Goal: Task Accomplishment & Management: Complete application form

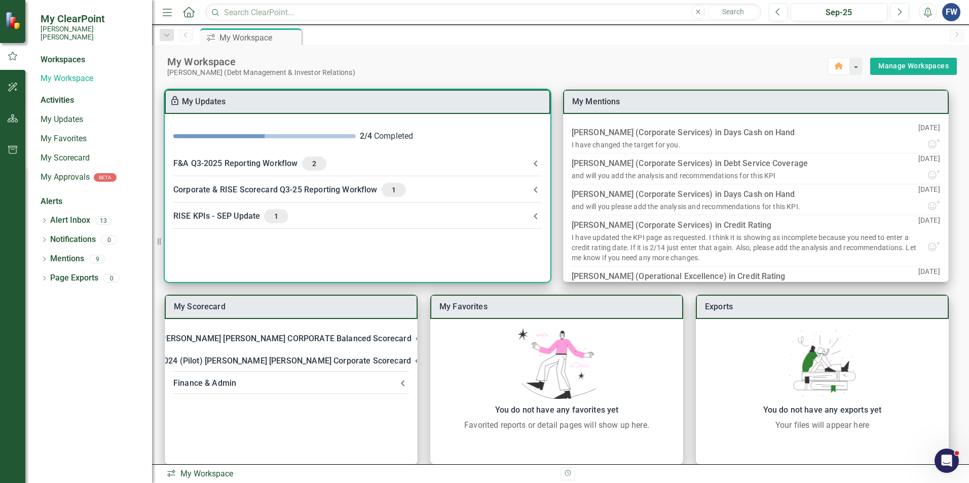
click at [276, 166] on div "F&A Q3-2025 Reporting Workflow 2" at bounding box center [351, 164] width 356 height 14
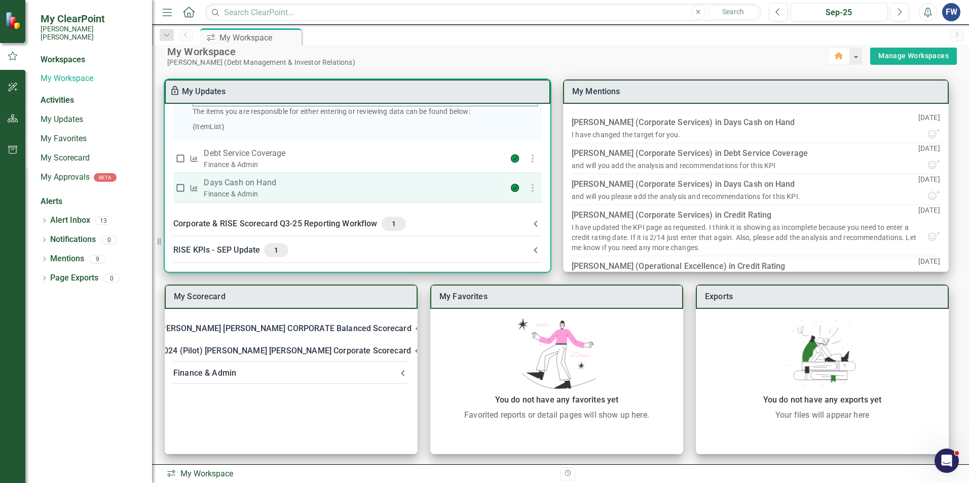
scroll to position [13, 0]
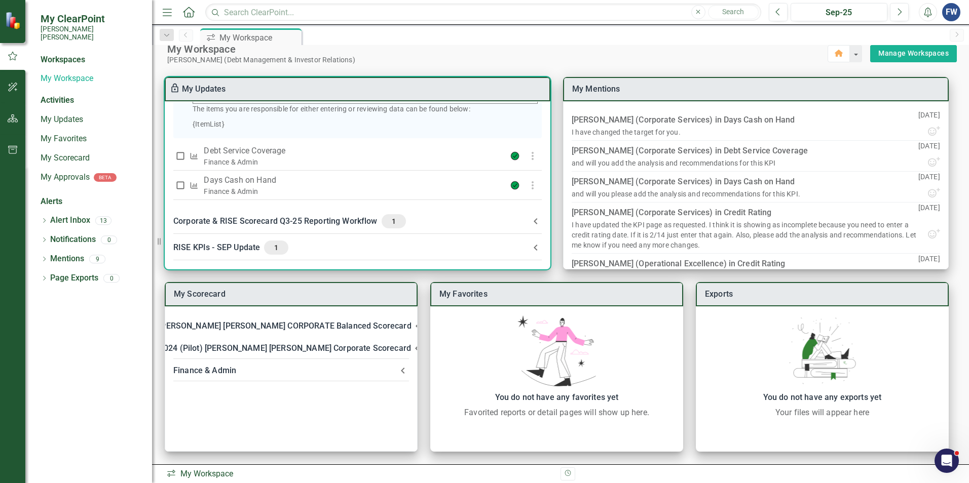
click at [256, 220] on div "Corporate & RISE Scorecard Q3-25 Reporting Workflow 1" at bounding box center [351, 221] width 356 height 14
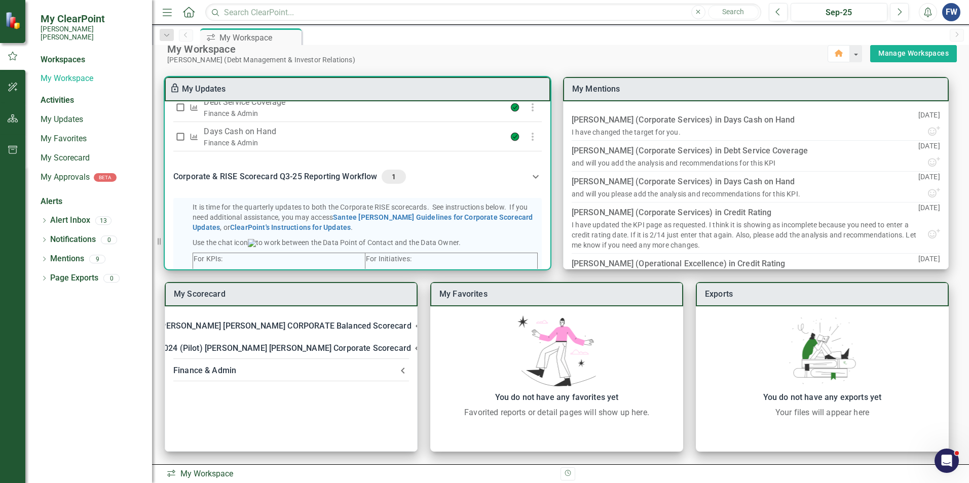
scroll to position [262, 0]
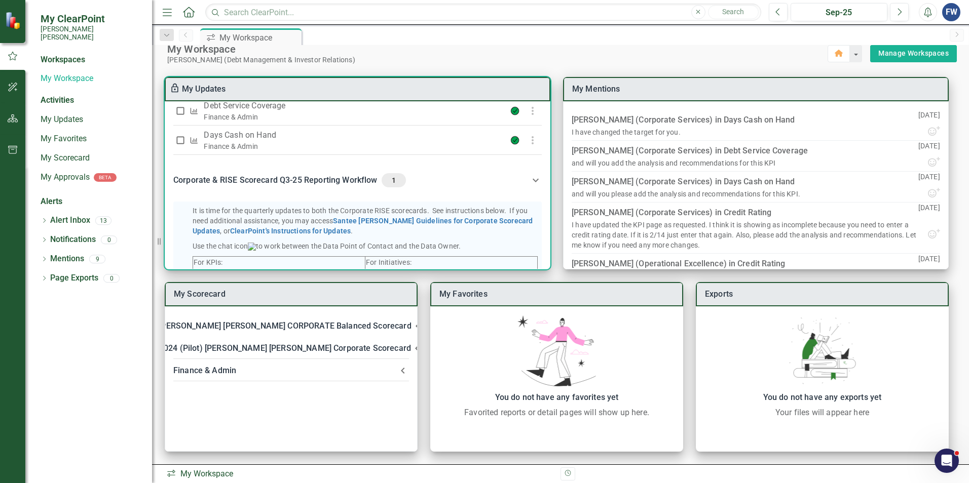
click at [243, 187] on div "Corporate & RISE Scorecard Q3-25 Reporting Workflow 1" at bounding box center [351, 180] width 356 height 14
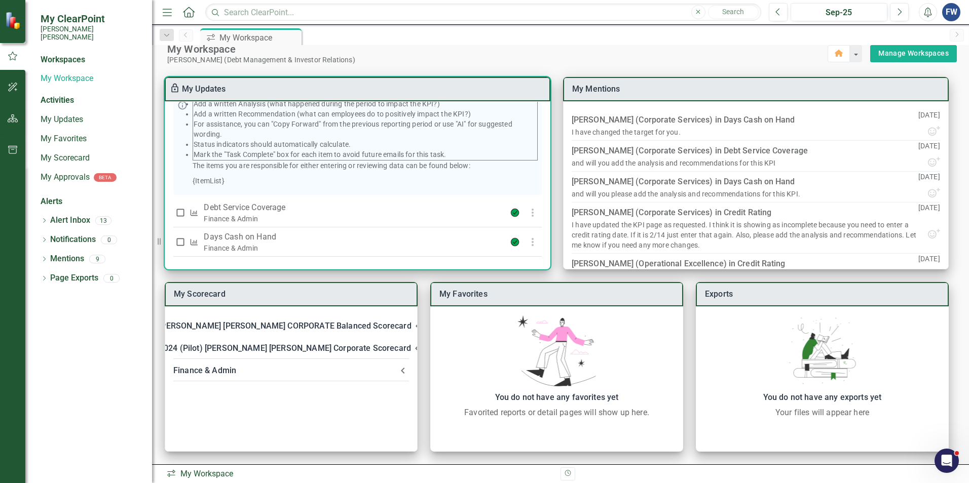
scroll to position [177, 0]
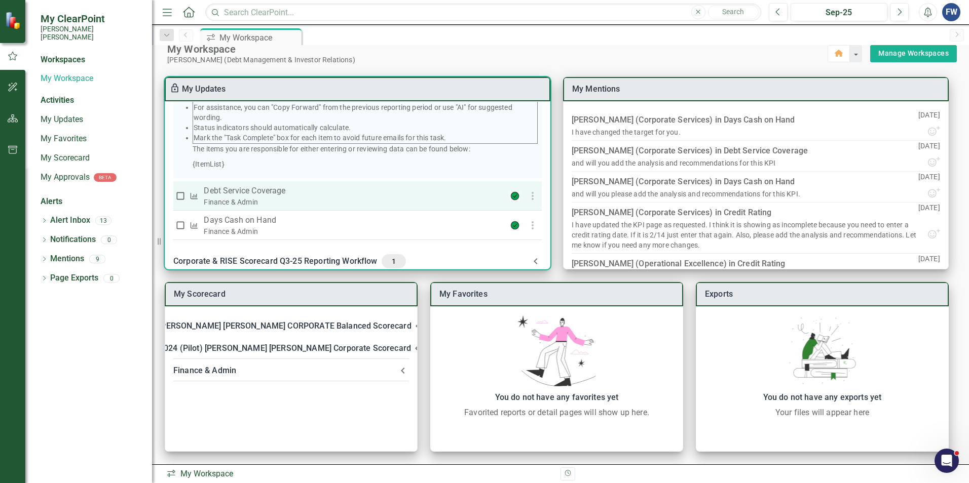
click at [243, 197] on p "Debt Service Coverage" at bounding box center [336, 191] width 265 height 12
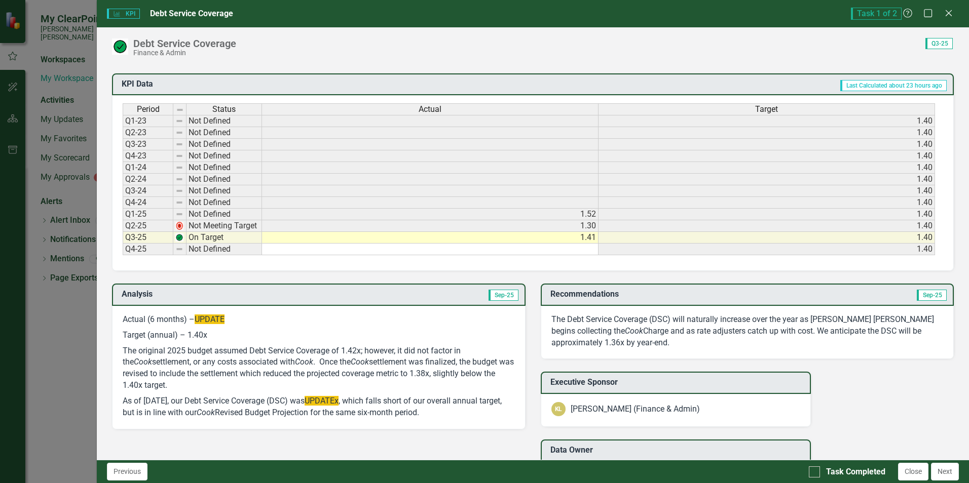
scroll to position [405, 0]
click at [248, 347] on p "The original 2025 budget assumed Debt Service Coverage of 1.42x; however, it di…" at bounding box center [319, 368] width 392 height 50
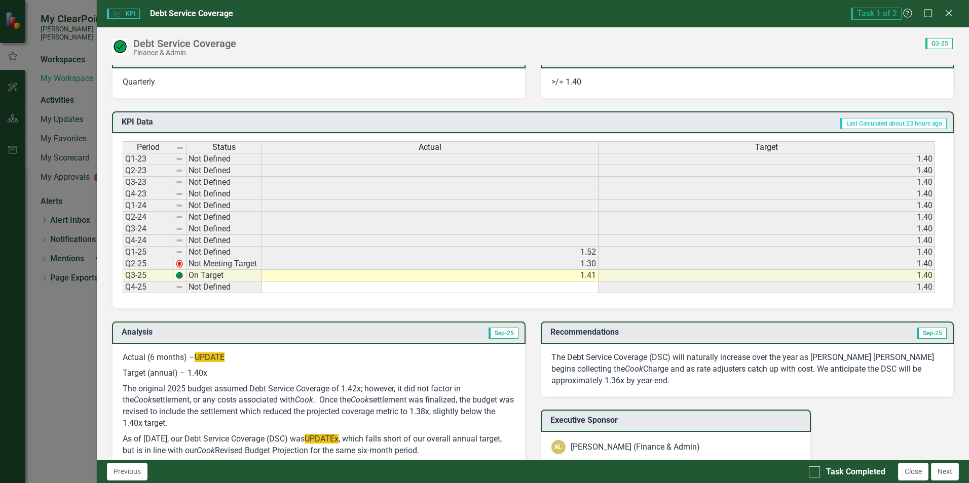
scroll to position [355, 0]
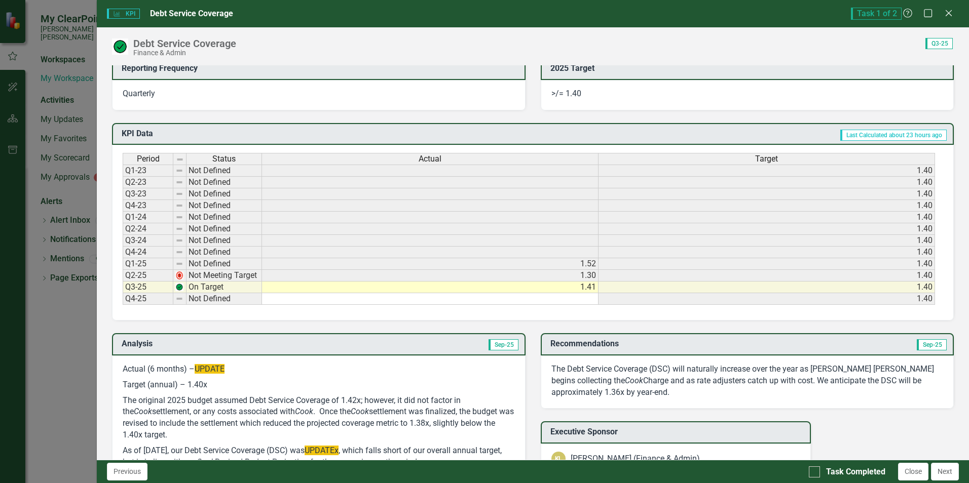
click at [204, 378] on p "Target (annual) – 1.40x" at bounding box center [319, 386] width 392 height 16
click at [197, 370] on span "UPDATE" at bounding box center [210, 369] width 30 height 10
click at [199, 366] on span "UPDATE" at bounding box center [210, 369] width 30 height 10
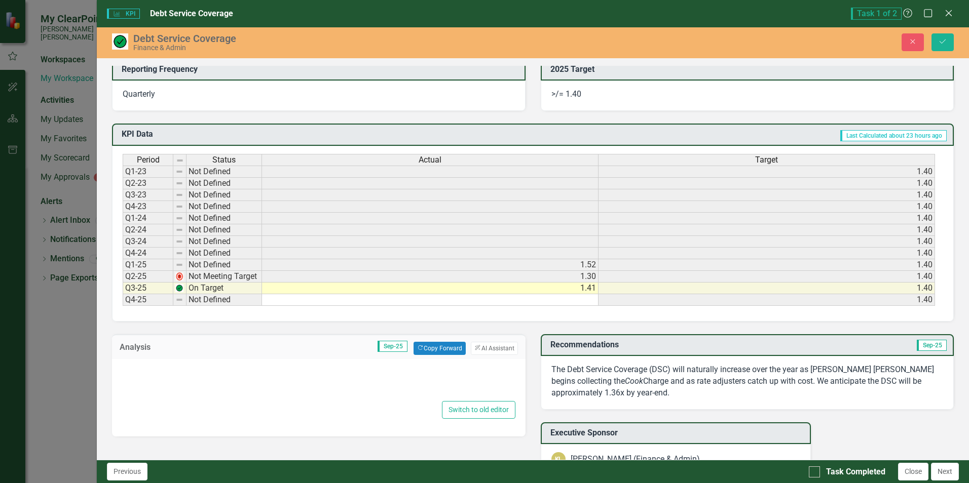
type textarea "<p>Actual (6 months) &ndash; <span style="background-color: #f1c40f;">UPDATE</s…"
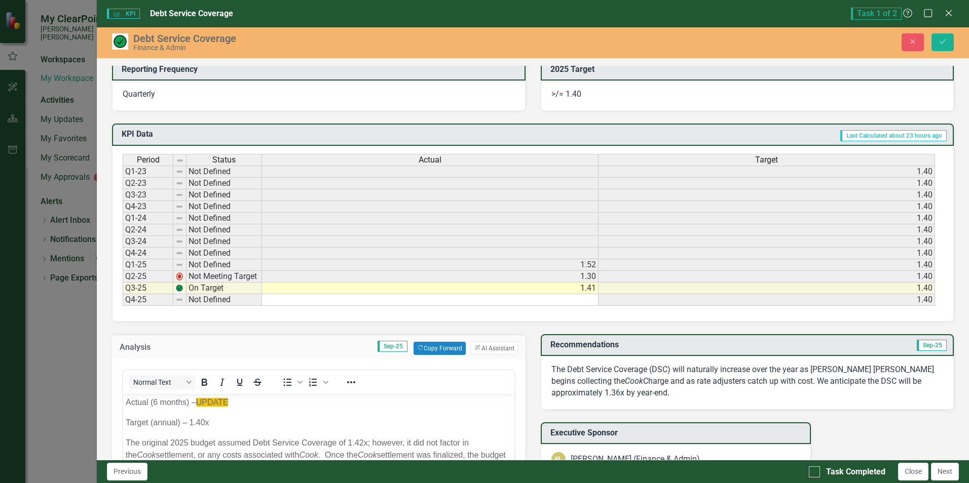
click at [253, 426] on p "Target (annual) – 1.40x" at bounding box center [319, 423] width 386 height 12
click at [198, 422] on p "Target (annual) – 1.40x" at bounding box center [319, 423] width 386 height 12
click at [207, 405] on span "UPDATE" at bounding box center [212, 402] width 32 height 9
drag, startPoint x: 200, startPoint y: 404, endPoint x: 250, endPoint y: 400, distance: 50.4
click at [250, 400] on p "Actual (6 months) – UPDATE" at bounding box center [319, 402] width 386 height 12
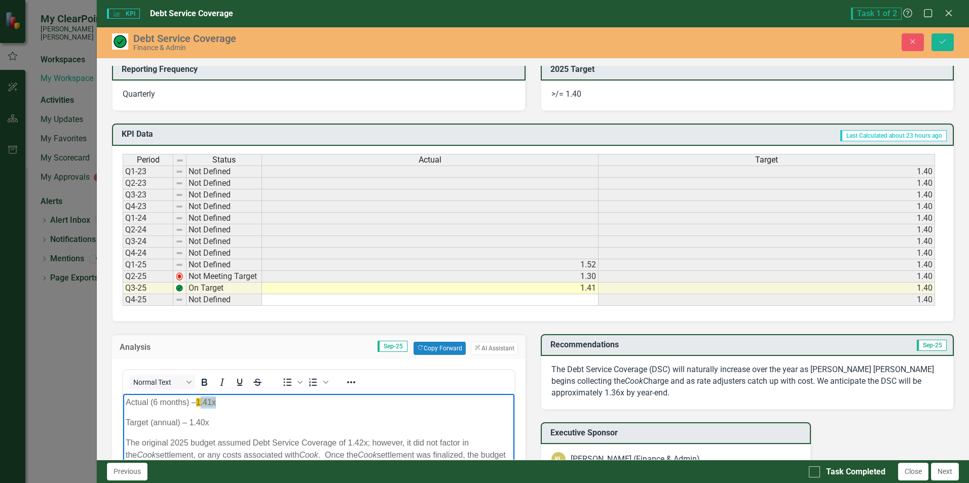
drag, startPoint x: 200, startPoint y: 402, endPoint x: 243, endPoint y: 402, distance: 43.1
click at [243, 402] on p "Actual (6 months) – 1.41x" at bounding box center [319, 402] width 386 height 12
drag, startPoint x: 197, startPoint y: 404, endPoint x: 239, endPoint y: 404, distance: 41.6
click at [239, 404] on p "Actual (6 months) – 1.41x" at bounding box center [319, 402] width 386 height 12
drag, startPoint x: 210, startPoint y: 406, endPoint x: 406, endPoint y: 411, distance: 196.7
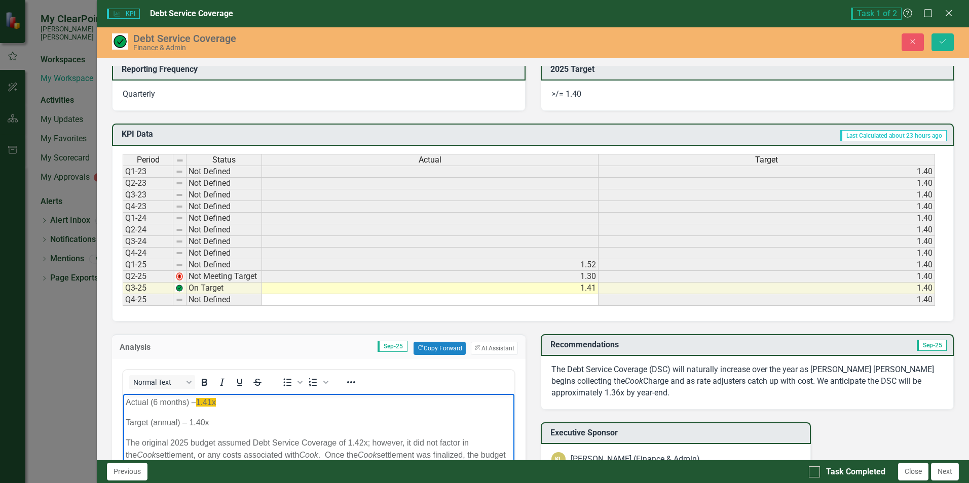
click at [406, 411] on body "Actual (6 months) – 1.41x Target (annual) – 1.40x The original 2025 budget assu…" at bounding box center [318, 470] width 391 height 152
drag, startPoint x: 198, startPoint y: 402, endPoint x: 220, endPoint y: 402, distance: 22.3
click at [220, 402] on p "Actual (6 months) – 1.41x" at bounding box center [319, 402] width 386 height 12
click at [355, 379] on icon "Reveal or hide additional toolbar items" at bounding box center [351, 383] width 12 height 12
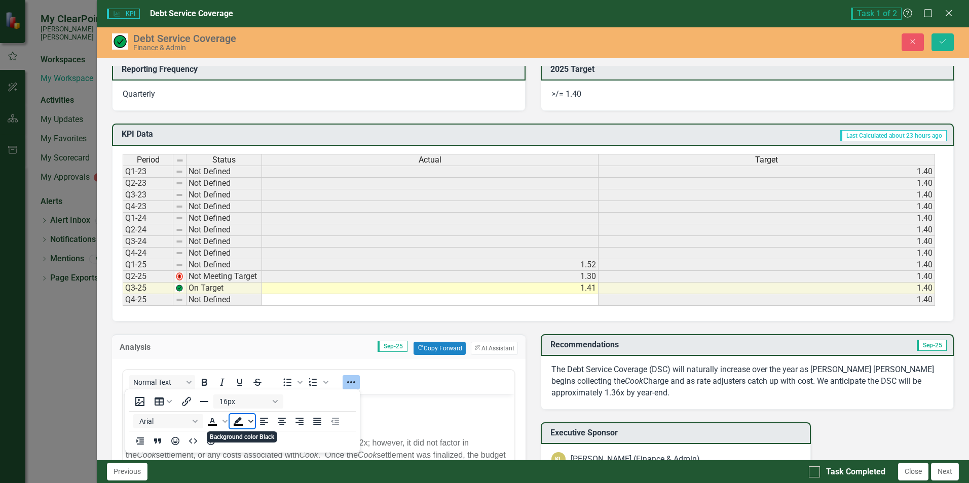
click at [249, 423] on icon "Background color Black" at bounding box center [250, 421] width 5 height 5
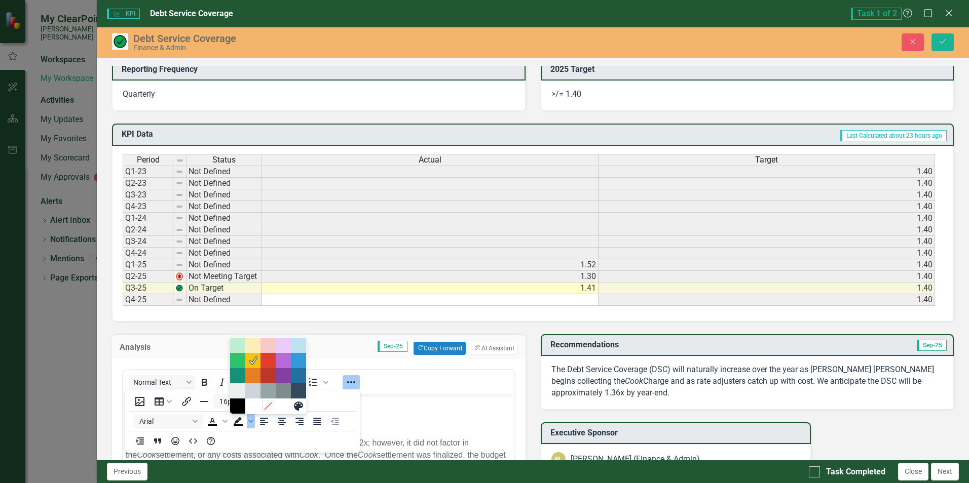
click at [274, 409] on div "Remove color" at bounding box center [268, 406] width 12 height 12
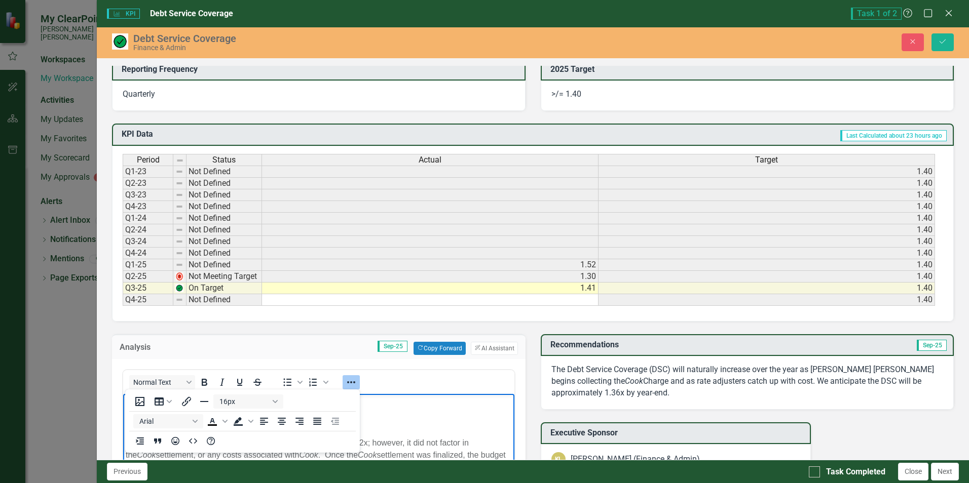
click at [390, 385] on div "Normal Text To open the popup, press Shift+Enter To open the popup, press Shift…" at bounding box center [318, 382] width 391 height 20
click at [371, 420] on p "Target (annual) – 1.40x" at bounding box center [319, 423] width 386 height 12
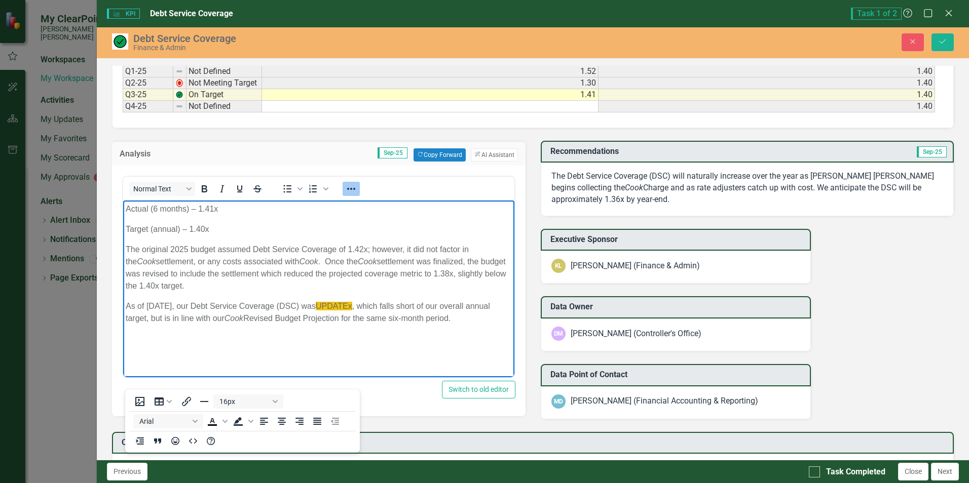
scroll to position [557, 0]
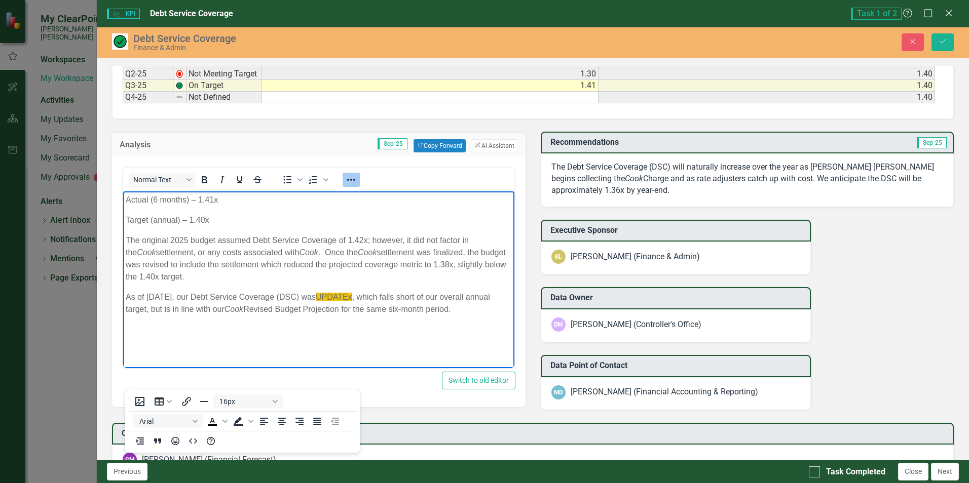
click at [343, 291] on p "As of [DATE], our Debt Service Coverage (DSC) was UPDATEx , which falls short o…" at bounding box center [319, 303] width 386 height 24
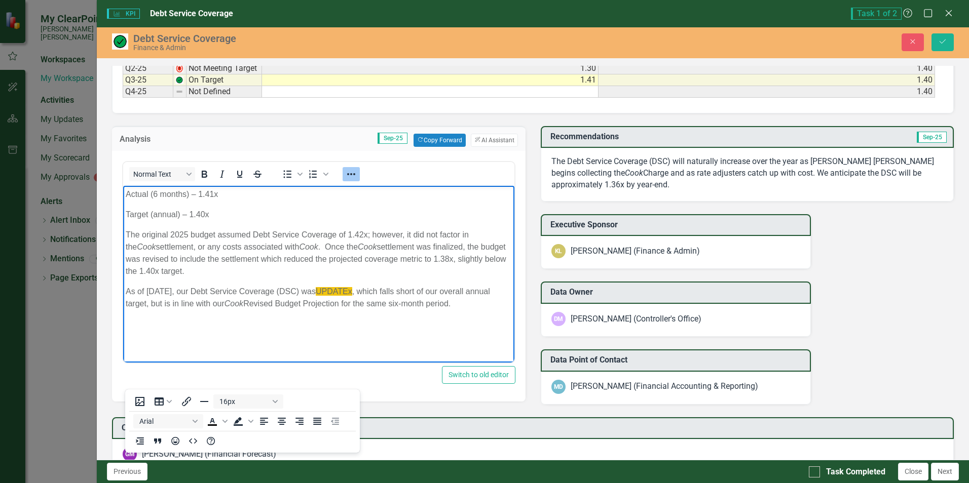
scroll to position [562, 0]
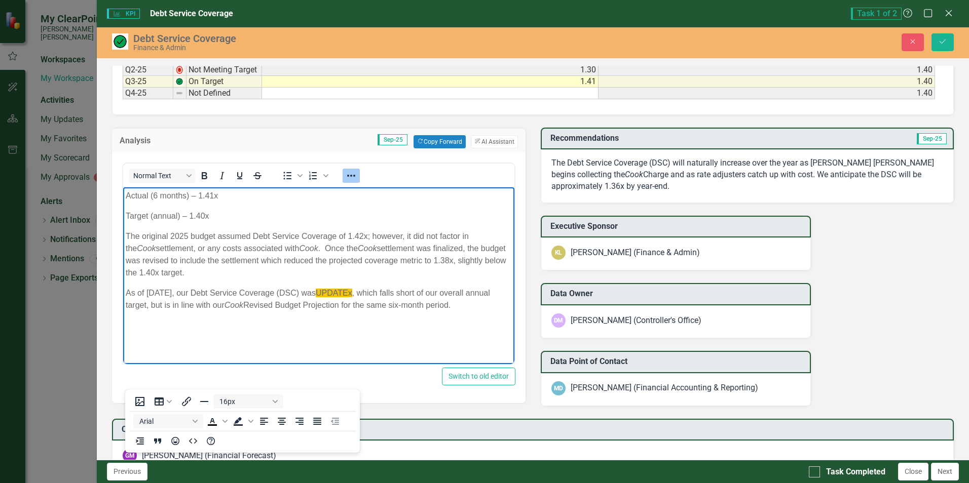
drag, startPoint x: 125, startPoint y: 296, endPoint x: 484, endPoint y: 309, distance: 359.0
click at [484, 309] on p "As of [DATE], our Debt Service Coverage (DSC) was UPDATEx , which falls short o…" at bounding box center [319, 299] width 386 height 24
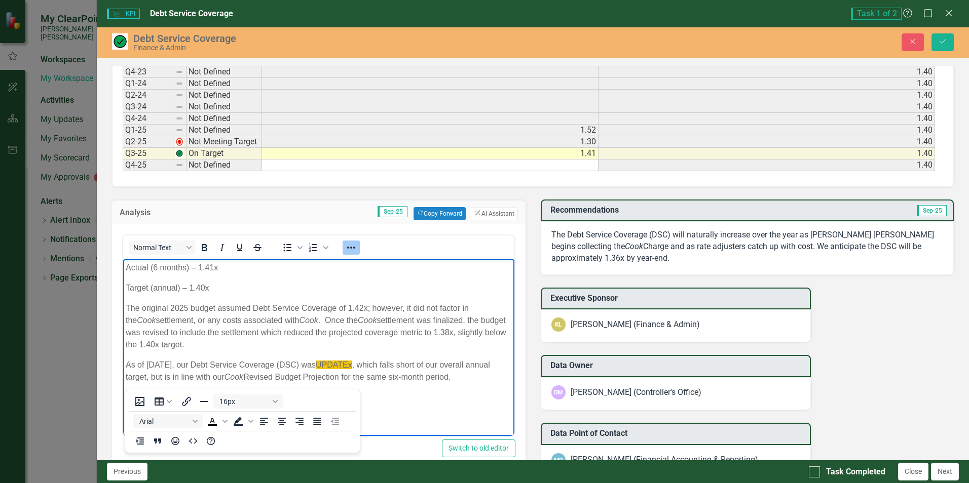
scroll to position [460, 0]
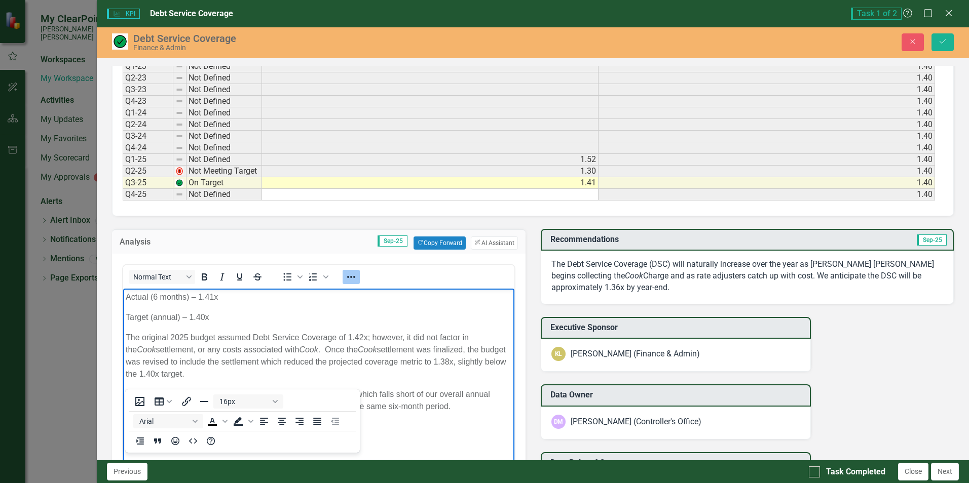
click at [375, 371] on p "The original 2025 budget assumed Debt Service Coverage of 1.42x; however, it di…" at bounding box center [319, 355] width 386 height 49
drag, startPoint x: 479, startPoint y: 407, endPoint x: 113, endPoint y: 296, distance: 383.5
click at [123, 296] on html "Actual (6 months) – 1.41x Target (annual) – 1.40x The original 2025 budget assu…" at bounding box center [318, 364] width 391 height 152
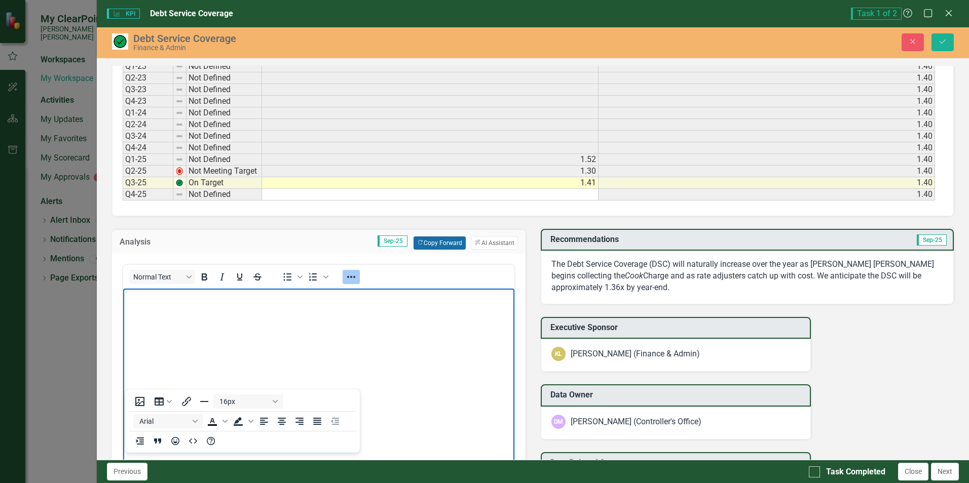
click at [425, 242] on button "Copy Forward Copy Forward" at bounding box center [440, 243] width 52 height 13
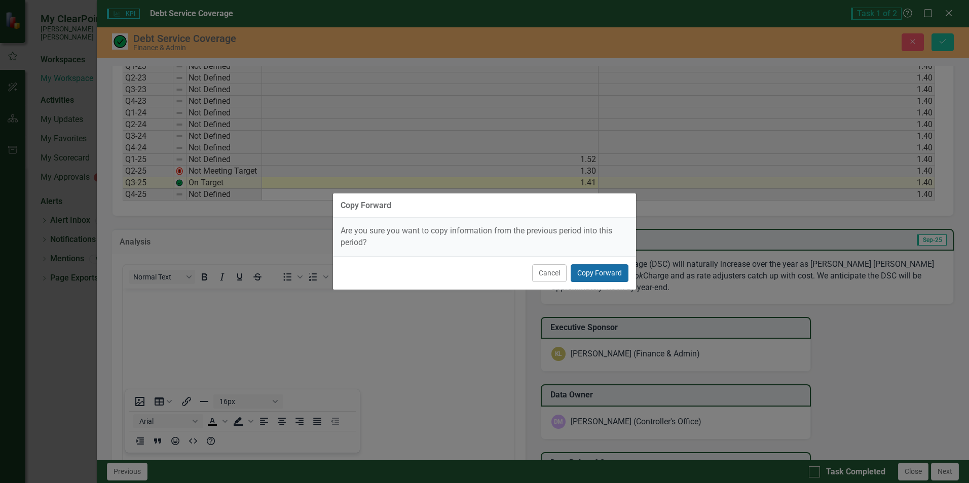
click at [584, 268] on button "Copy Forward" at bounding box center [600, 274] width 58 height 18
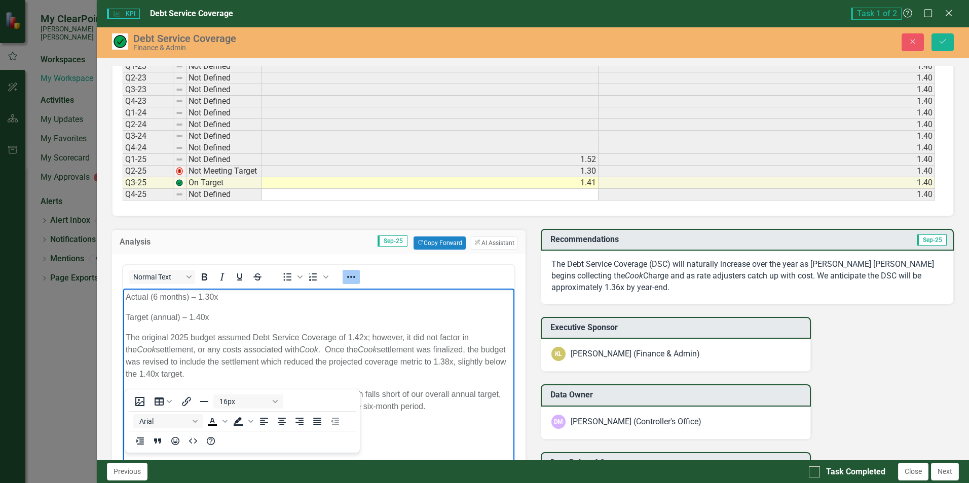
click at [237, 310] on body "Actual (6 months) – 1.30x Target (annual) – 1.40x The original 2025 budget assu…" at bounding box center [318, 364] width 391 height 152
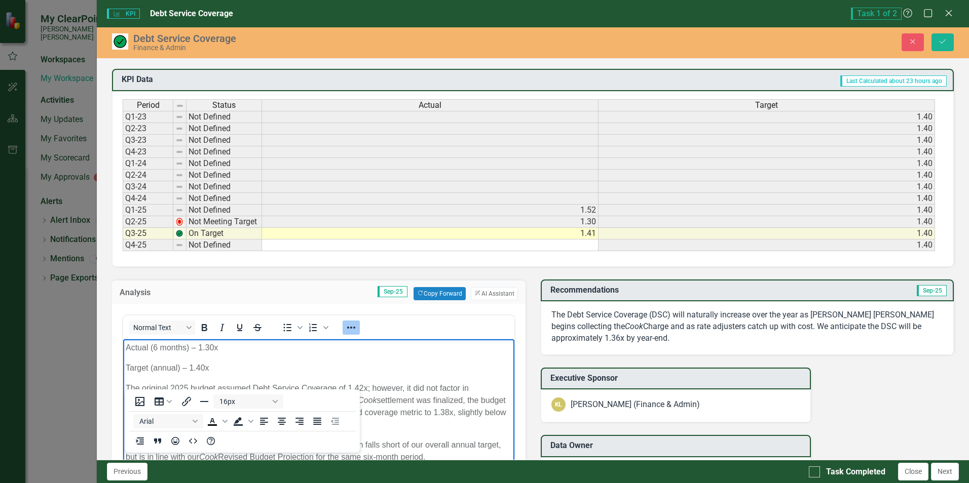
click at [156, 349] on p "Actual (6 months) – 1.30x" at bounding box center [319, 348] width 386 height 12
click at [206, 348] on p "Actual (9 months) – 1.30x" at bounding box center [319, 348] width 386 height 12
click at [220, 364] on p "Target (annual) – 1.40x" at bounding box center [319, 368] width 386 height 12
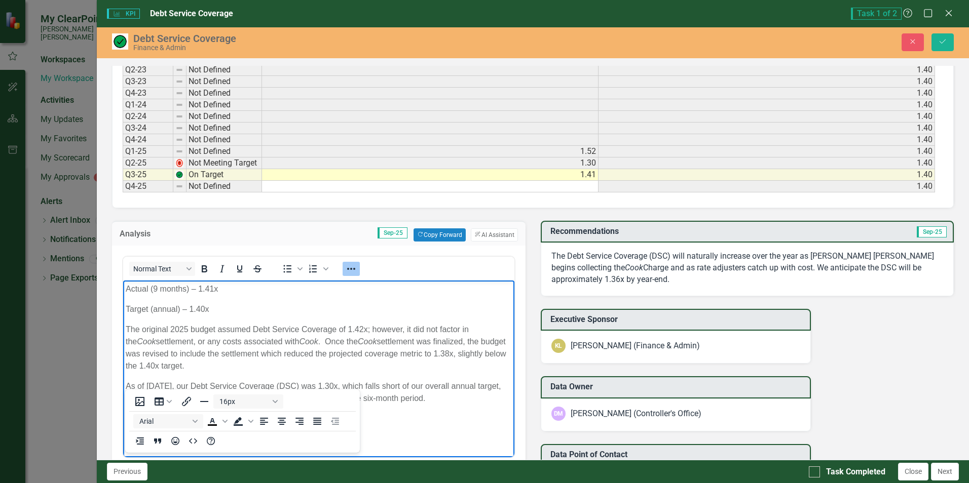
scroll to position [511, 0]
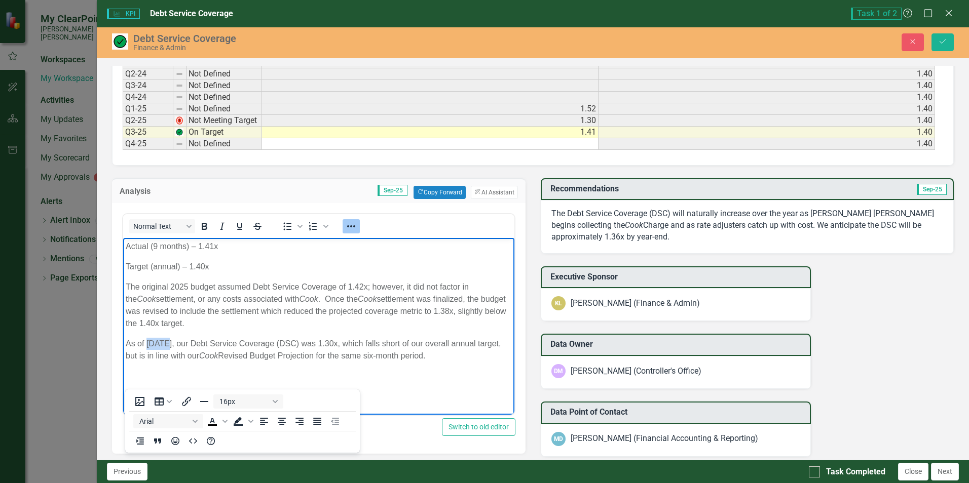
drag, startPoint x: 145, startPoint y: 341, endPoint x: 167, endPoint y: 341, distance: 21.3
click at [167, 341] on p "As of [DATE], our Debt Service Coverage (DSC) was 1.30x, which falls short of o…" at bounding box center [319, 350] width 386 height 24
click at [362, 344] on p "As of [DATE], our Debt Service Coverage (DSC) was 1.30x, which falls short of o…" at bounding box center [319, 350] width 386 height 24
drag, startPoint x: 400, startPoint y: 343, endPoint x: 440, endPoint y: 345, distance: 40.6
click at [440, 345] on p "As of [DATE], our Debt Service Coverage (DSC) was 1.41x, which falls short of o…" at bounding box center [319, 350] width 386 height 24
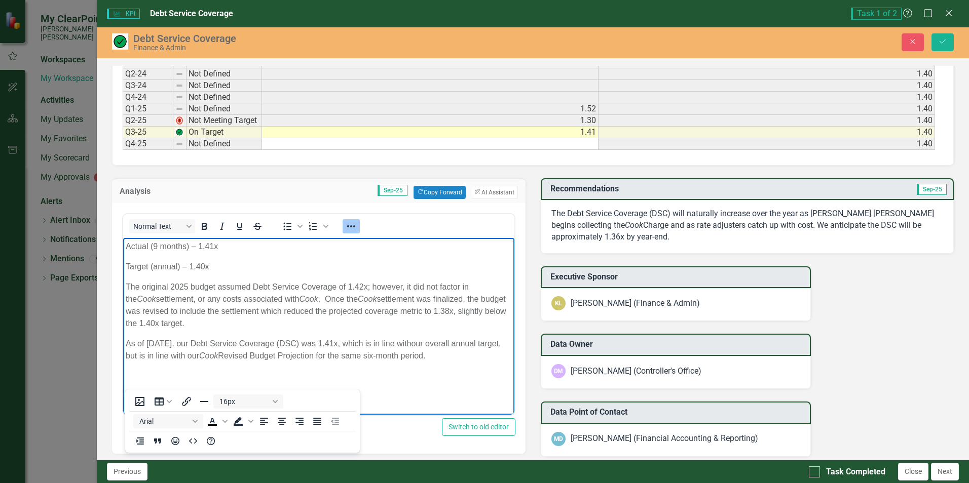
click at [431, 339] on p "As of [DATE], our Debt Service Coverage (DSC) was 1.41x, which is in line witho…" at bounding box center [319, 350] width 386 height 24
click at [175, 355] on p "As of [DATE], our Debt Service Coverage (DSC) was 1.41x, which is in line with …" at bounding box center [319, 350] width 386 height 24
drag, startPoint x: 219, startPoint y: 367, endPoint x: 298, endPoint y: 366, distance: 79.1
click at [298, 366] on p "As of [DATE], our Debt Service Coverage (DSC) was 1.41x, which is in line with …" at bounding box center [319, 356] width 386 height 36
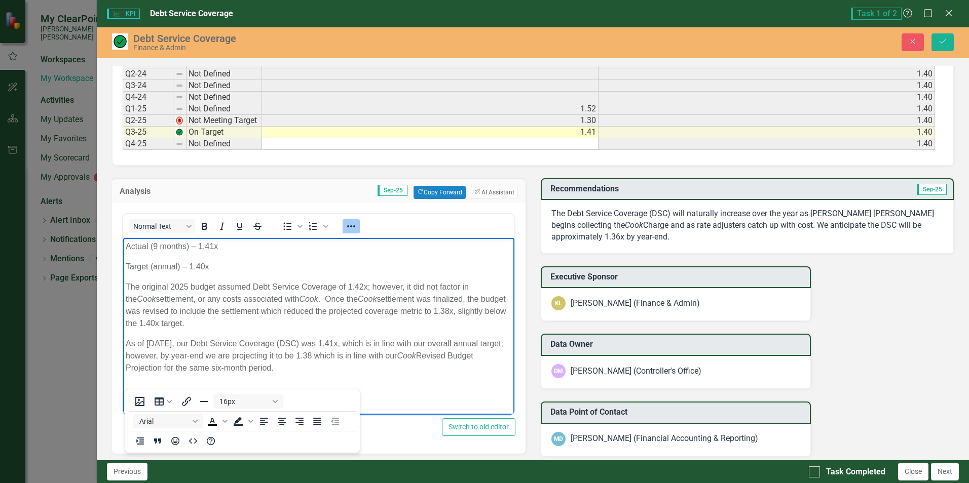
drag, startPoint x: 192, startPoint y: 366, endPoint x: 303, endPoint y: 367, distance: 111.0
click at [303, 367] on p "As of [DATE], our Debt Service Coverage (DSC) was 1.41x, which is in line with …" at bounding box center [319, 356] width 386 height 36
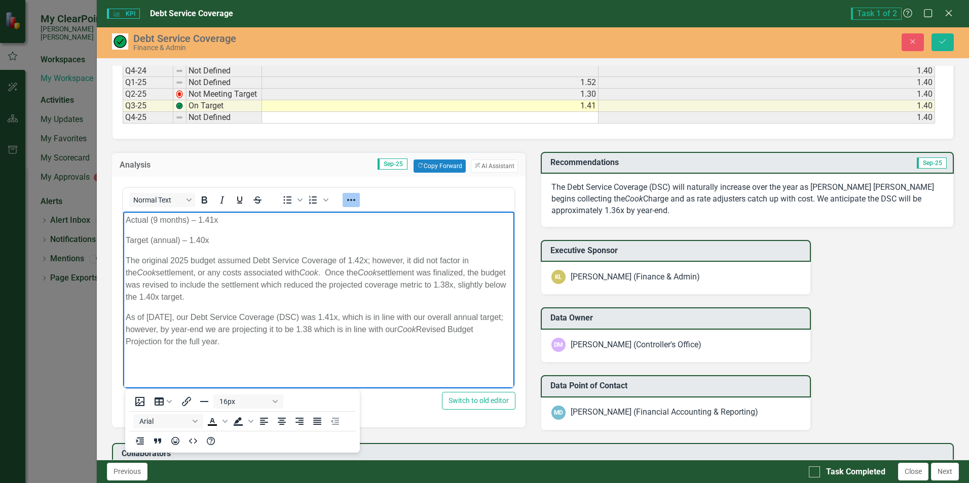
scroll to position [562, 0]
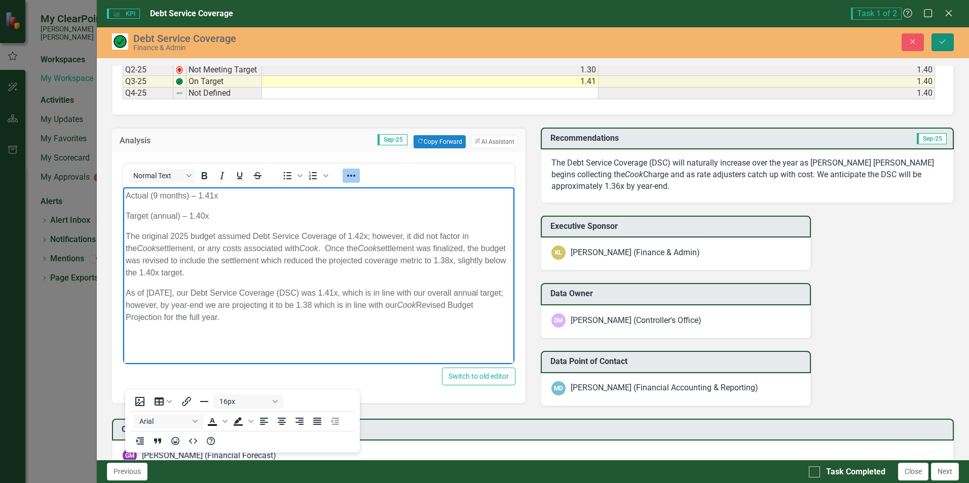
click at [938, 42] on icon "Save" at bounding box center [942, 41] width 9 height 7
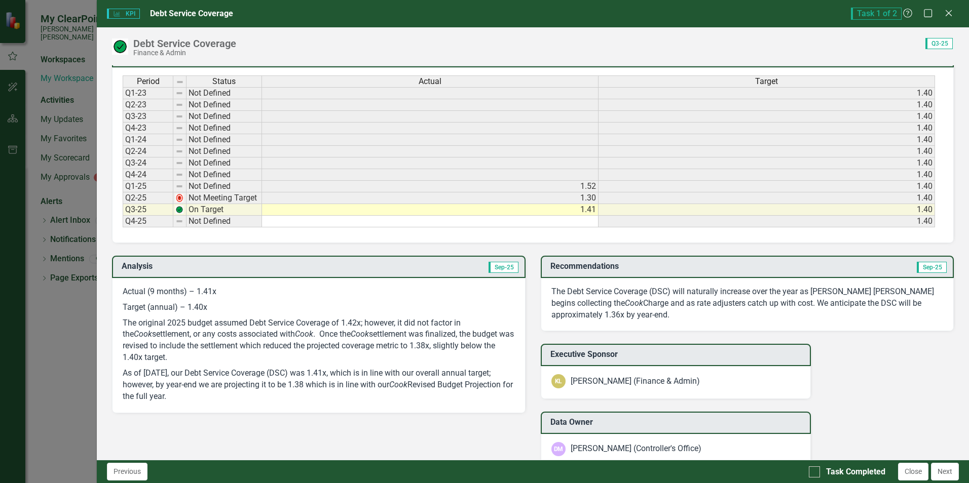
scroll to position [456, 0]
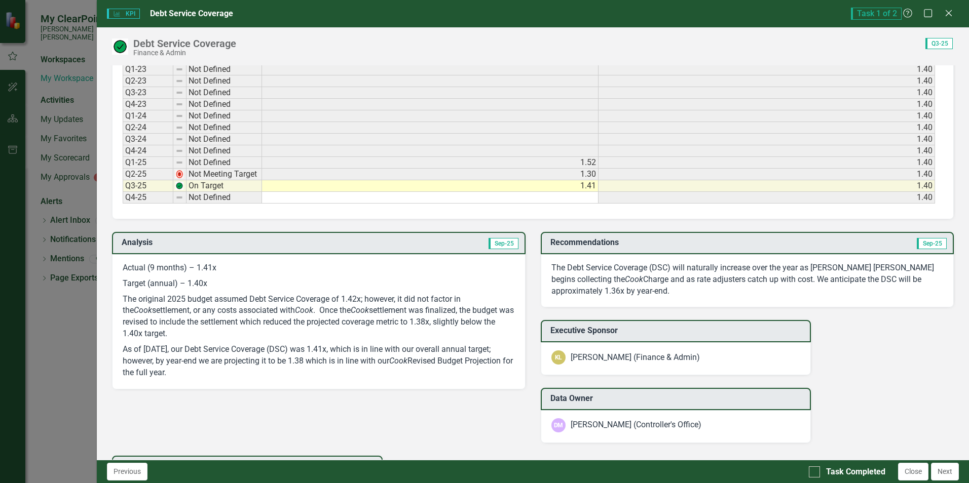
click at [658, 273] on p "The Debt Service Coverage (DSC) will naturally increase over the year as [PERSO…" at bounding box center [747, 280] width 392 height 35
click at [619, 273] on p "The Debt Service Coverage (DSC) will naturally increase over the year as [PERSO…" at bounding box center [747, 280] width 392 height 35
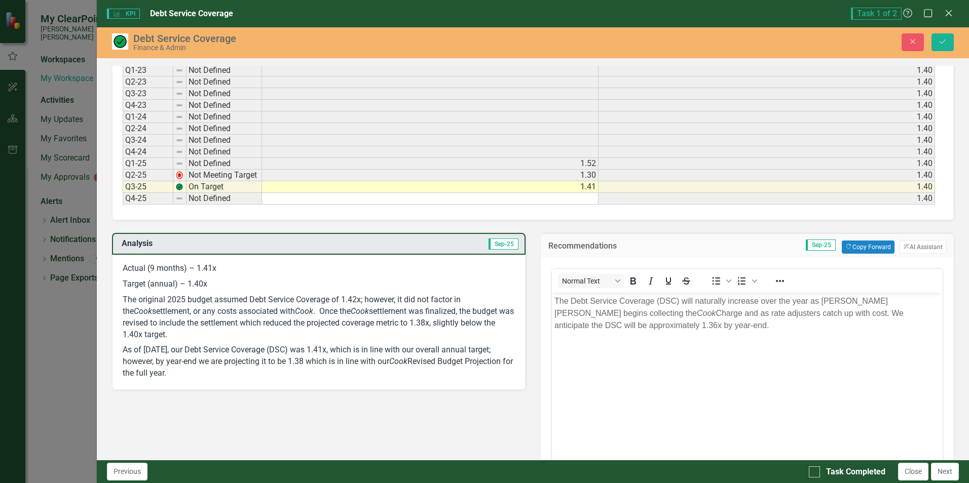
scroll to position [0, 0]
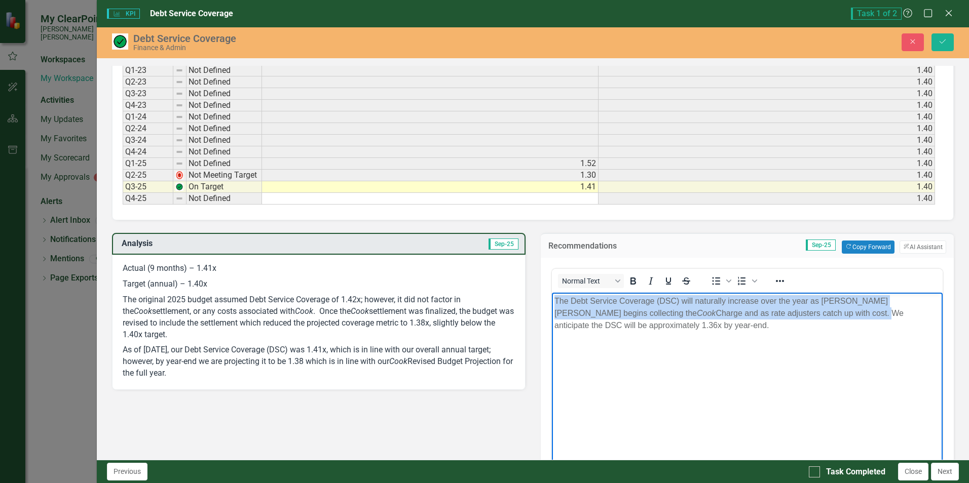
drag, startPoint x: 552, startPoint y: 301, endPoint x: 799, endPoint y: 314, distance: 247.2
click at [799, 314] on body "The Debt Service Coverage (DSC) will naturally increase over the year as [PERSO…" at bounding box center [746, 368] width 391 height 152
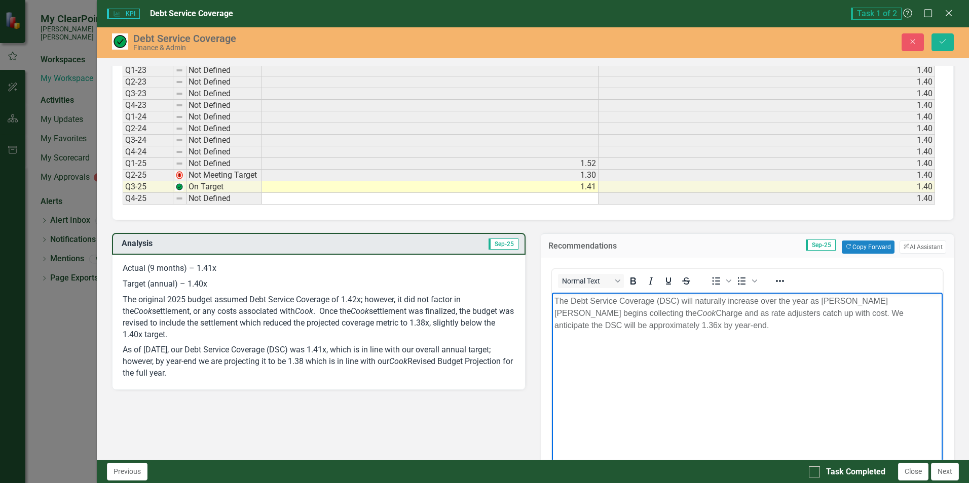
click at [787, 346] on body "The Debt Service Coverage (DSC) will naturally increase over the year as [PERSO…" at bounding box center [746, 368] width 391 height 152
click at [619, 324] on p "The Debt Service Coverage (DSC) will naturally increase over the year as [PERSO…" at bounding box center [747, 313] width 386 height 36
click at [685, 327] on p "The Debt Service Coverage (DSC) will naturally increase over the year as [PERSO…" at bounding box center [747, 313] width 386 height 36
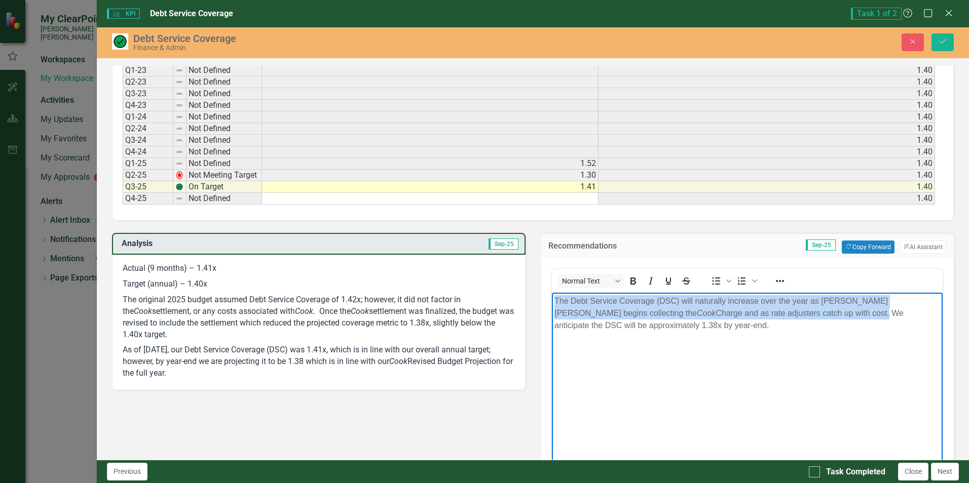
drag, startPoint x: 799, startPoint y: 312, endPoint x: 546, endPoint y: 303, distance: 253.1
click at [551, 303] on html "The Debt Service Coverage (DSC) will naturally increase over the year as [PERSO…" at bounding box center [746, 368] width 391 height 152
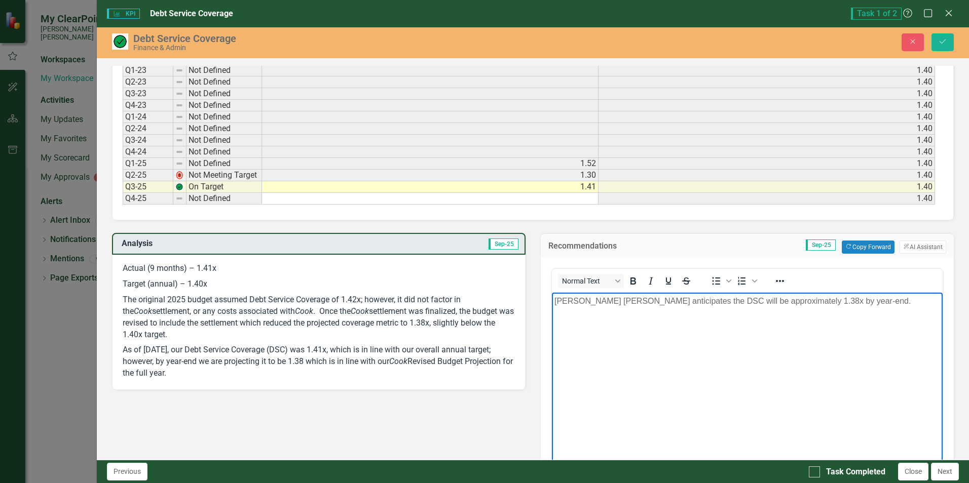
click at [738, 353] on body "[PERSON_NAME] [PERSON_NAME] anticipates the DSC will be approximately 1.38x by …" at bounding box center [746, 368] width 391 height 152
click at [838, 304] on p "[PERSON_NAME] [PERSON_NAME] anticipates the DSC will be approximately 1.38x by …" at bounding box center [747, 301] width 386 height 12
click at [865, 246] on button "Copy Forward Copy Forward" at bounding box center [868, 247] width 52 height 13
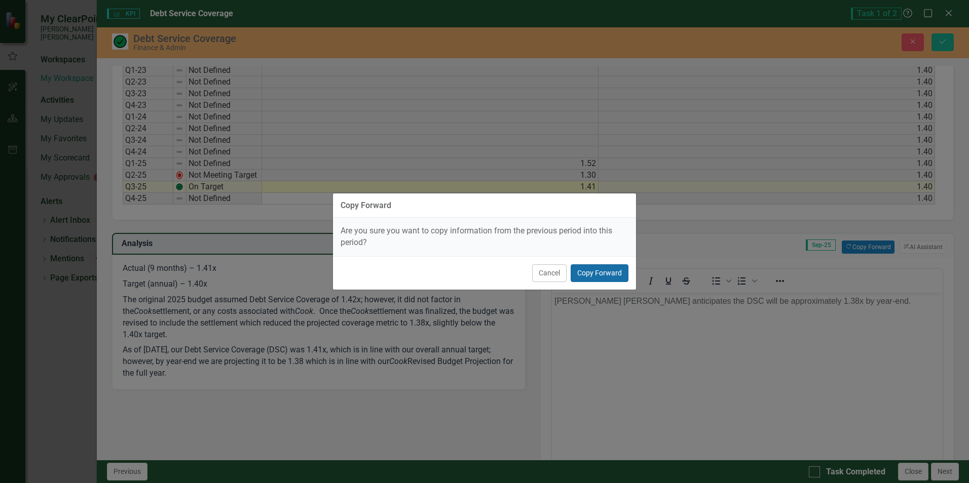
click at [608, 278] on button "Copy Forward" at bounding box center [600, 274] width 58 height 18
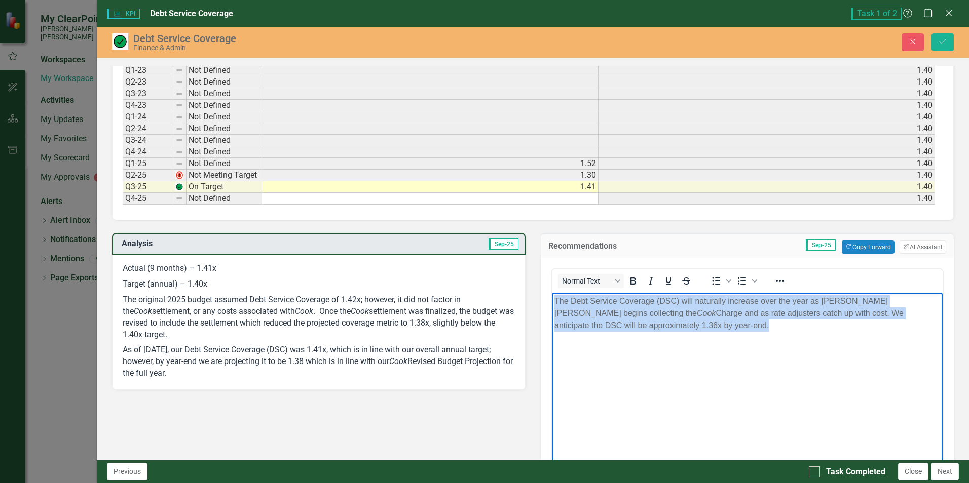
drag, startPoint x: 554, startPoint y: 302, endPoint x: 712, endPoint y: 332, distance: 160.1
click at [712, 332] on body "The Debt Service Coverage (DSC) will naturally increase over the year as [PERSO…" at bounding box center [746, 368] width 391 height 152
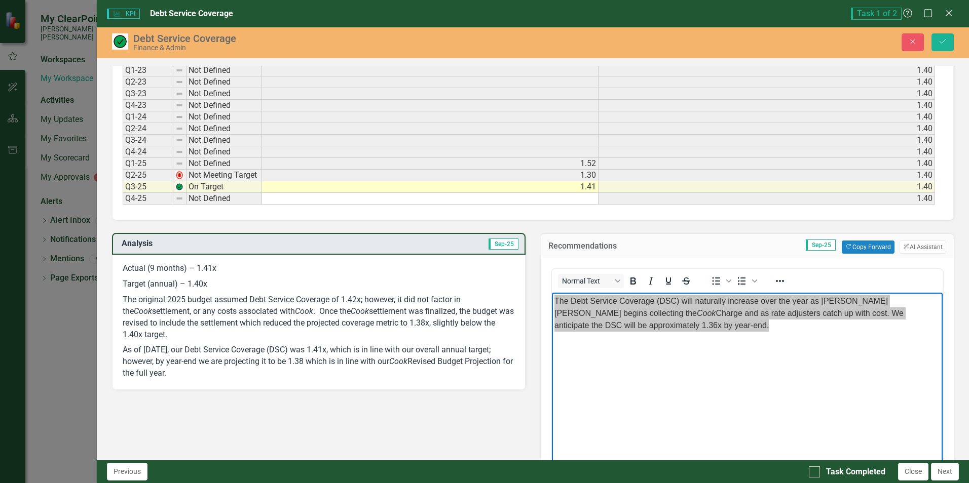
click at [124, 270] on p "Actual (9 months) – 1.41x" at bounding box center [319, 270] width 392 height 14
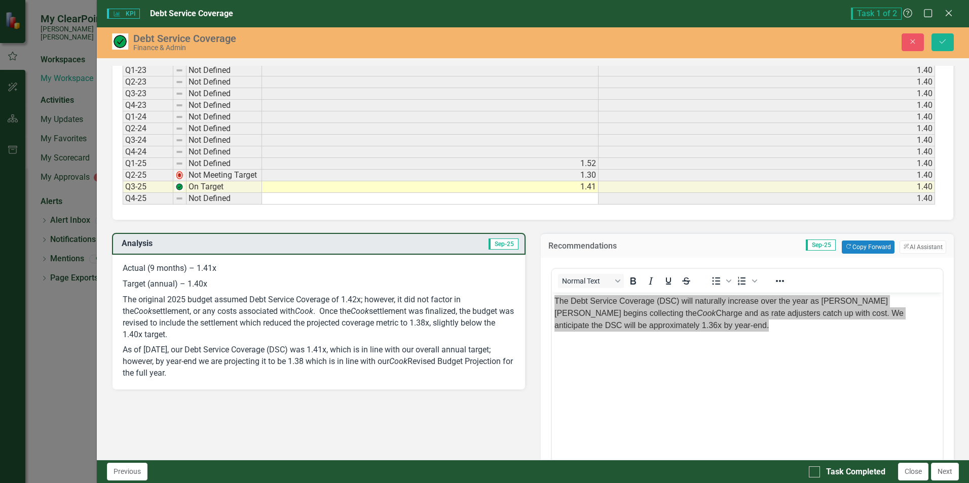
click at [127, 268] on p "Actual (9 months) – 1.41x" at bounding box center [319, 270] width 392 height 14
click at [124, 267] on p "Actual (9 months) – 1.41x" at bounding box center [319, 270] width 392 height 14
click at [127, 271] on p "Actual (9 months) – 1.41x" at bounding box center [319, 270] width 392 height 14
click at [227, 371] on p "As of [DATE], our Debt Service Coverage (DSC) was 1.41x, which is in line with …" at bounding box center [319, 361] width 392 height 37
click at [223, 379] on p "As of [DATE], our Debt Service Coverage (DSC) was 1.41x, which is in line with …" at bounding box center [319, 361] width 392 height 37
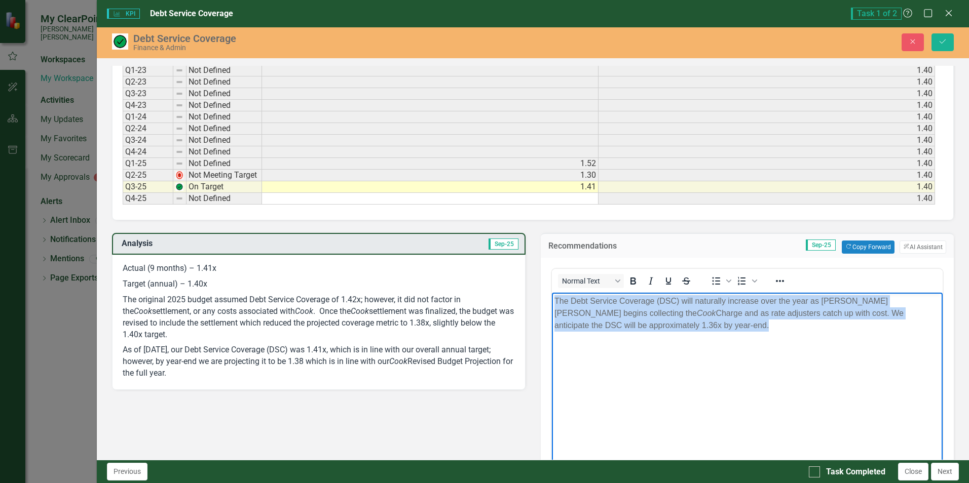
copy p "The Debt Service Coverage (DSC) will naturally increase over the year as [PERSO…"
click at [638, 324] on p "The Debt Service Coverage (DSC) will naturally increase over the year as [PERSO…" at bounding box center [747, 313] width 386 height 36
drag, startPoint x: 811, startPoint y: 313, endPoint x: 555, endPoint y: 300, distance: 255.8
click at [555, 300] on p "The Debt Service Coverage (DSC) will naturally increase over the year as [PERSO…" at bounding box center [747, 313] width 386 height 36
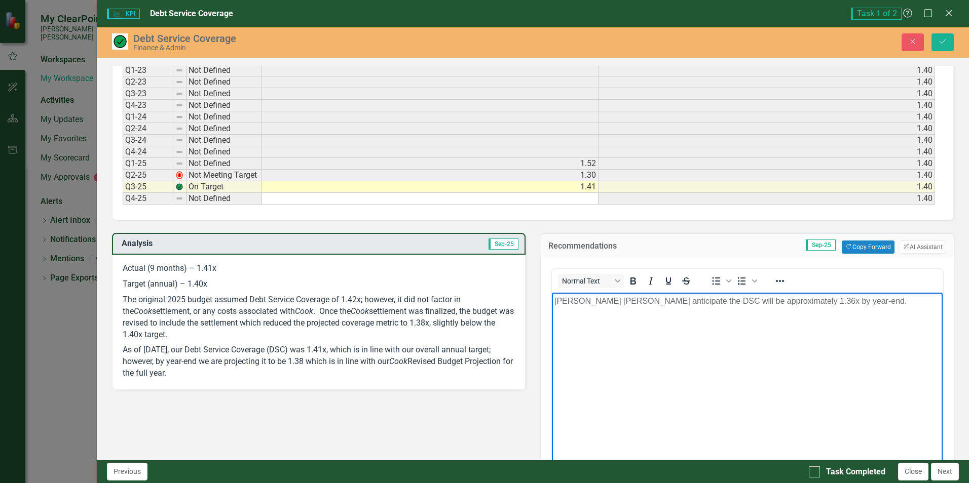
click at [644, 301] on p "[PERSON_NAME] [PERSON_NAME] anticipate the DSC will be approximately 1.36x by y…" at bounding box center [747, 301] width 386 height 12
click at [736, 319] on body "[PERSON_NAME] [PERSON_NAME] anticipates the DSC will be approximately 1.36x by …" at bounding box center [746, 368] width 391 height 152
click at [778, 301] on p "[PERSON_NAME] [PERSON_NAME] anticipates the DSC will be approximately 1.36x by …" at bounding box center [747, 301] width 386 height 12
click at [760, 345] on body "[PERSON_NAME] [PERSON_NAME] anticipates the DSC will be approximately 1.38x by …" at bounding box center [746, 368] width 391 height 152
click at [124, 270] on p "Actual (9 months) – 1.41x" at bounding box center [319, 270] width 392 height 14
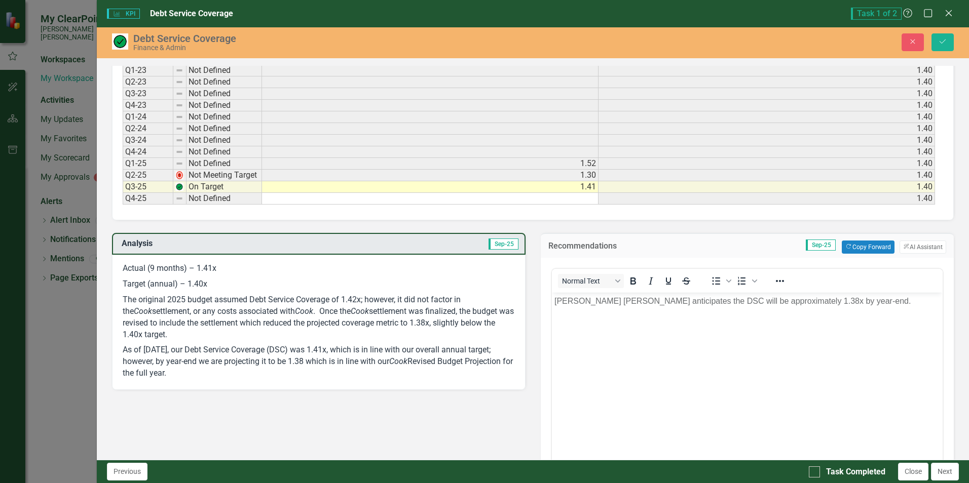
click at [125, 269] on div "Actual (9 months) – 1.41x Target (annual) – 1.40x The original 2025 budget assu…" at bounding box center [318, 322] width 413 height 135
click at [125, 269] on p "Actual (9 months) – 1.41x" at bounding box center [319, 270] width 392 height 14
click at [647, 350] on body "[PERSON_NAME] [PERSON_NAME] anticipates the DSC will be approximately 1.38x by …" at bounding box center [746, 368] width 391 height 152
click at [328, 343] on p "As of [DATE], our Debt Service Coverage (DSC) was 1.41x, which is in line with …" at bounding box center [319, 361] width 392 height 37
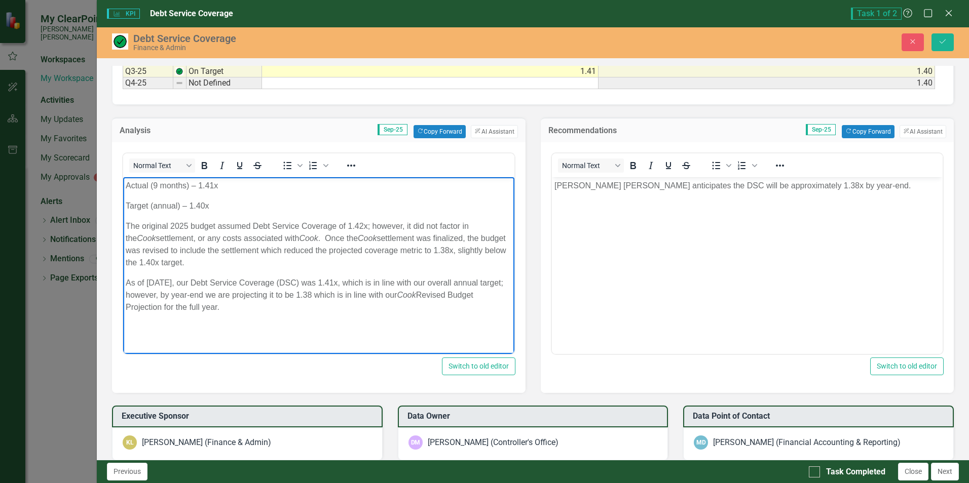
drag, startPoint x: 126, startPoint y: 185, endPoint x: 249, endPoint y: 447, distance: 289.5
click at [249, 329] on html "Actual (9 months) – 1.41x Target (annual) – 1.40x The original 2025 budget assu…" at bounding box center [318, 253] width 391 height 152
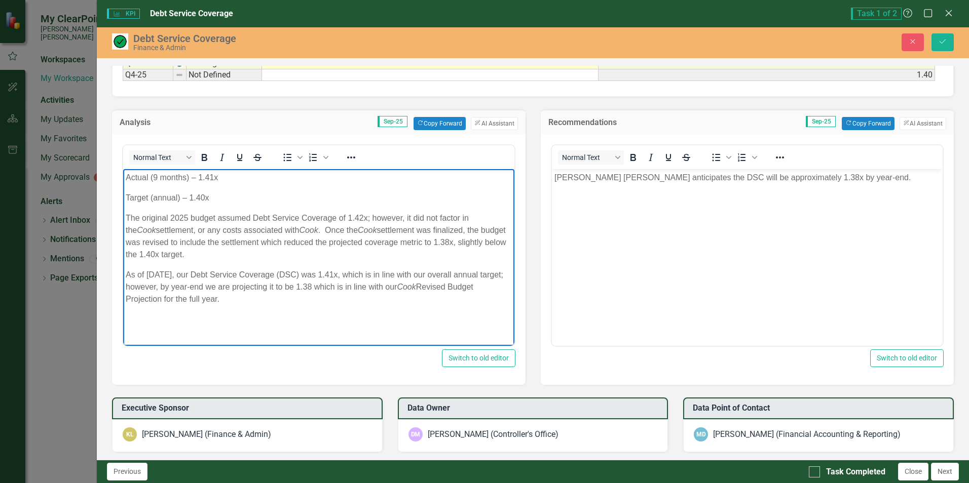
copy body "Actual (9 months) – 1.41x Target (annual) – 1.40x The original 2025 budget assu…"
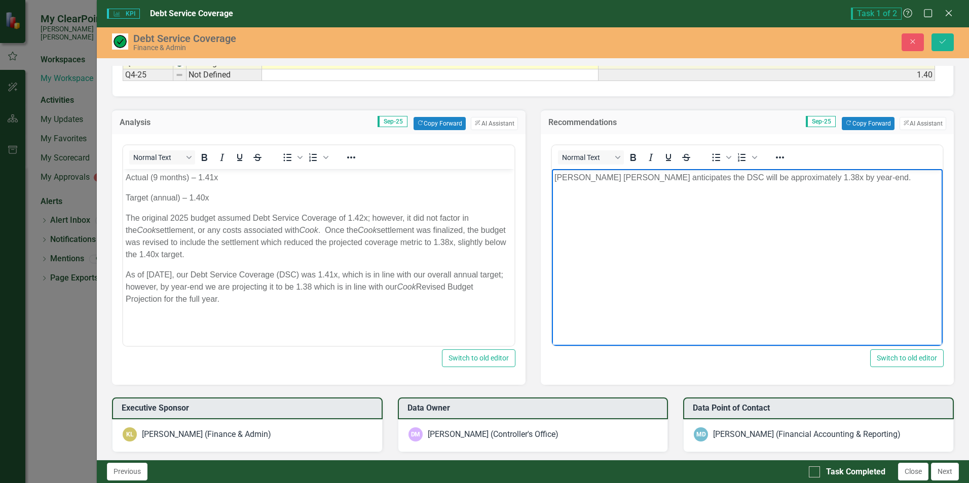
click at [610, 231] on body "[PERSON_NAME] [PERSON_NAME] anticipates the DSC will be approximately 1.38x by …" at bounding box center [746, 245] width 391 height 152
click at [873, 177] on p "[PERSON_NAME] [PERSON_NAME] anticipates the DSC will be approximately 1.38x by …" at bounding box center [747, 177] width 386 height 12
drag, startPoint x: 914, startPoint y: 176, endPoint x: 932, endPoint y: 174, distance: 18.8
click at [932, 174] on p "[PERSON_NAME] [PERSON_NAME] anticipates the DSC will be approximately 1.38x by …" at bounding box center [747, 183] width 386 height 24
drag, startPoint x: 372, startPoint y: 8, endPoint x: 777, endPoint y: 160, distance: 432.5
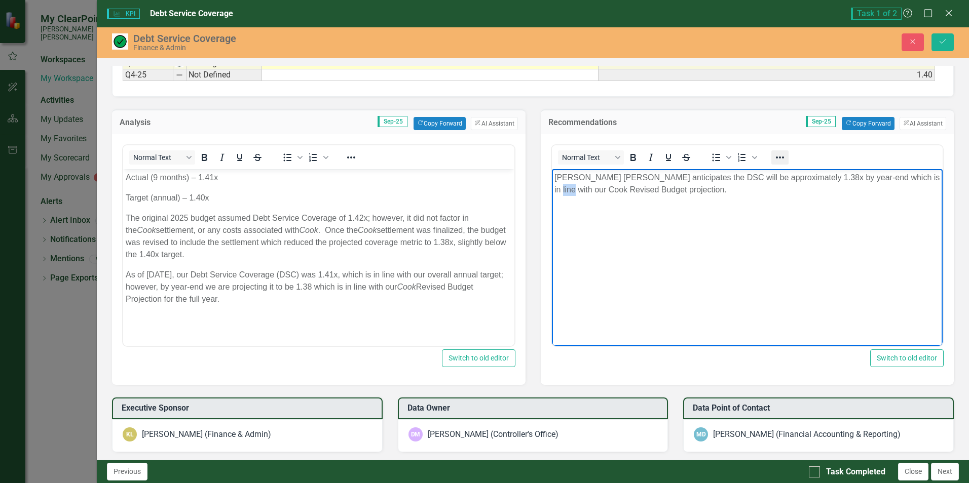
click at [777, 160] on icon "Reveal or hide additional toolbar items" at bounding box center [780, 158] width 12 height 12
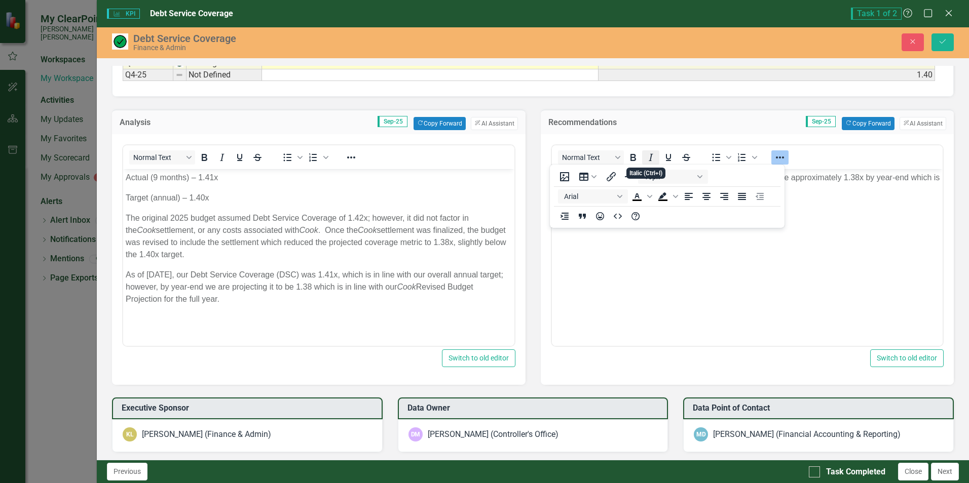
click at [645, 159] on icon "Italic" at bounding box center [651, 158] width 12 height 12
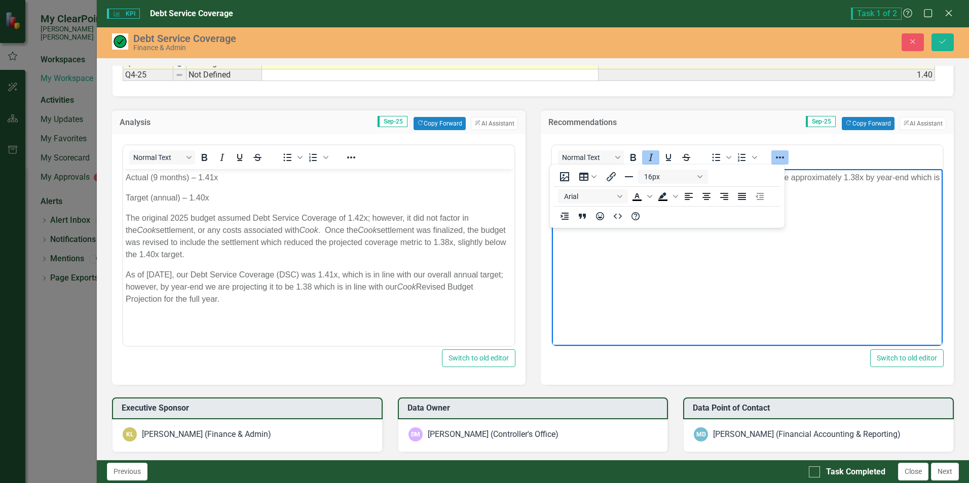
click at [723, 261] on body "[PERSON_NAME] [PERSON_NAME] anticipates the DSC will be approximately 1.38x by …" at bounding box center [746, 245] width 391 height 152
click at [719, 264] on body "[PERSON_NAME] [PERSON_NAME] anticipates the DSC will be approximately 1.38x by …" at bounding box center [746, 245] width 391 height 152
click at [572, 356] on div "Switch to old editor" at bounding box center [747, 359] width 393 height 18
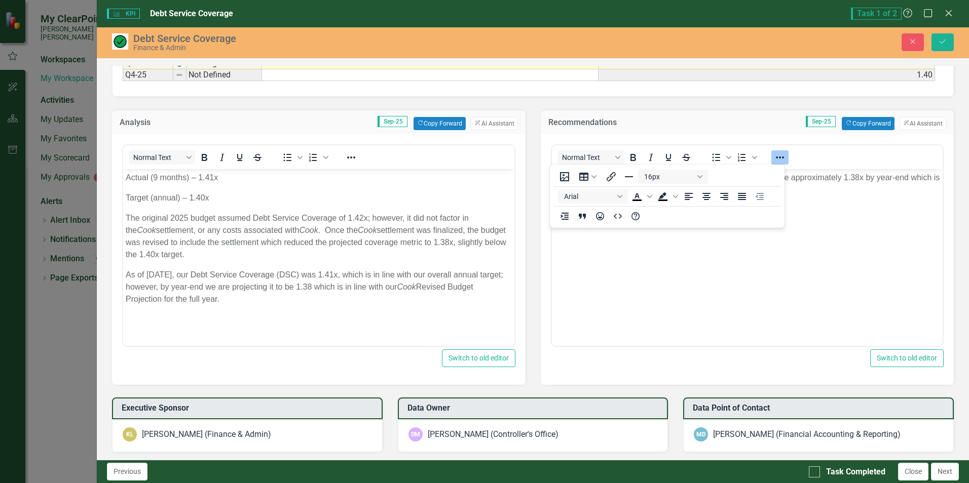
click at [596, 308] on body "[PERSON_NAME] [PERSON_NAME] anticipates the DSC will be approximately 1.38x by …" at bounding box center [746, 245] width 391 height 152
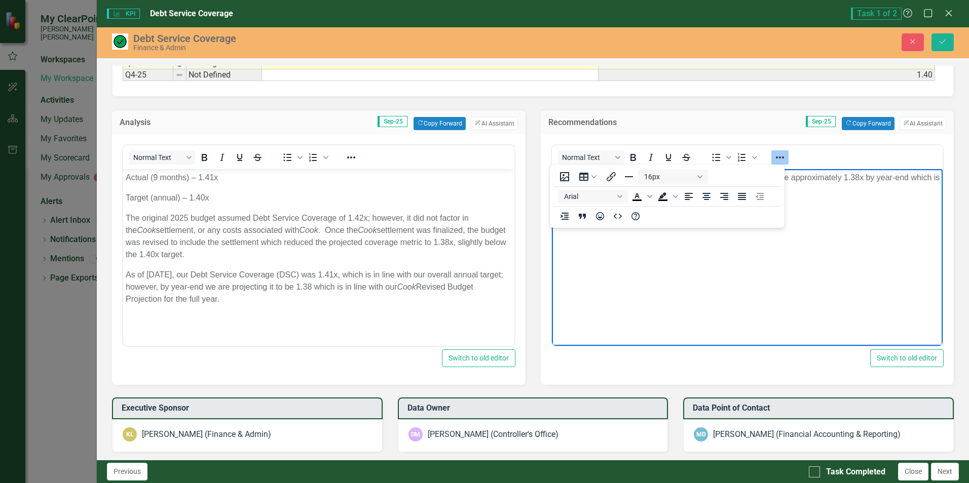
click at [596, 308] on body "[PERSON_NAME] [PERSON_NAME] anticipates the DSC will be approximately 1.38x by …" at bounding box center [746, 245] width 391 height 152
click at [484, 321] on html "Actual (9 months) – 1.41x Target (annual) – 1.40x The original 2025 budget assu…" at bounding box center [318, 245] width 391 height 152
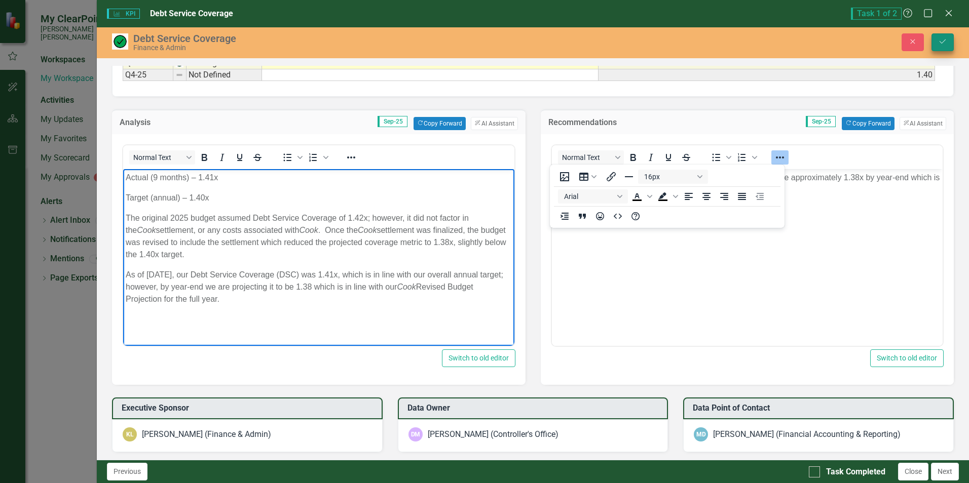
click at [947, 43] on icon "Save" at bounding box center [942, 41] width 9 height 7
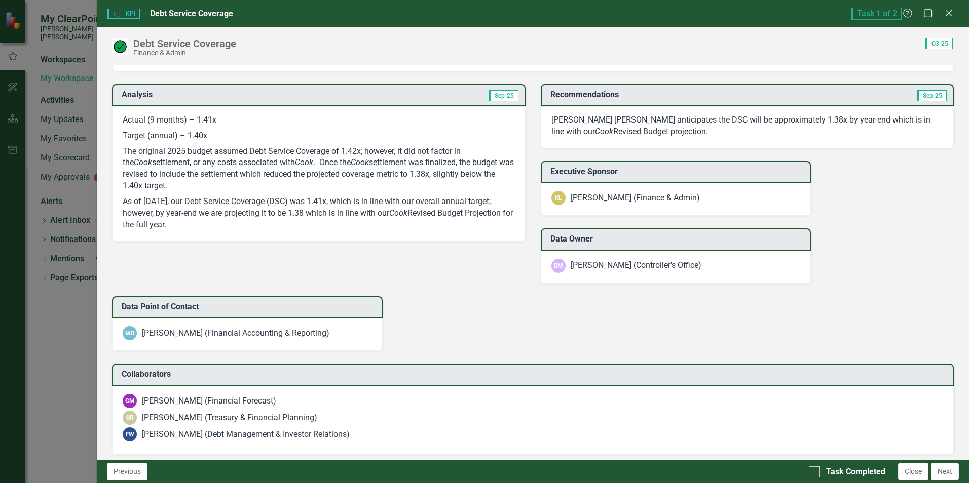
scroll to position [608, 0]
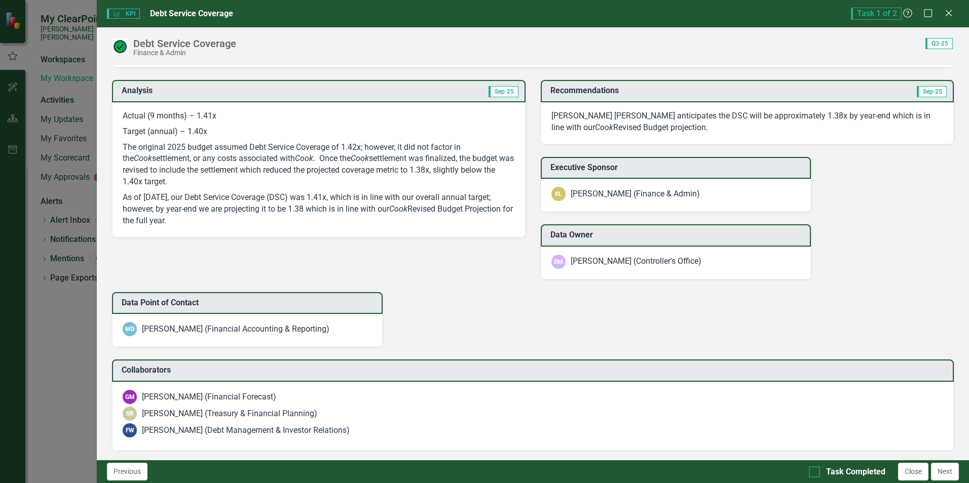
click at [813, 472] on input "Task Completed" at bounding box center [812, 470] width 7 height 7
checkbox input "true"
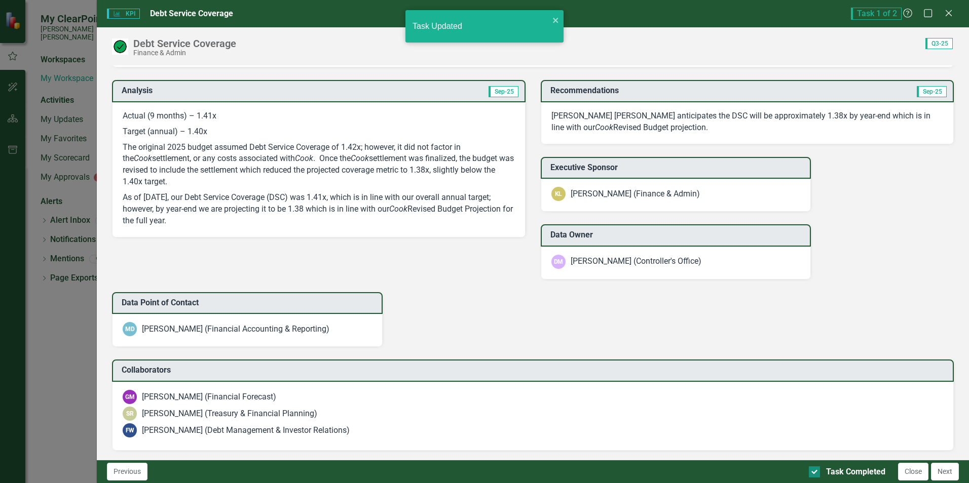
checkbox input "true"
click at [916, 470] on button "Close" at bounding box center [913, 472] width 30 height 18
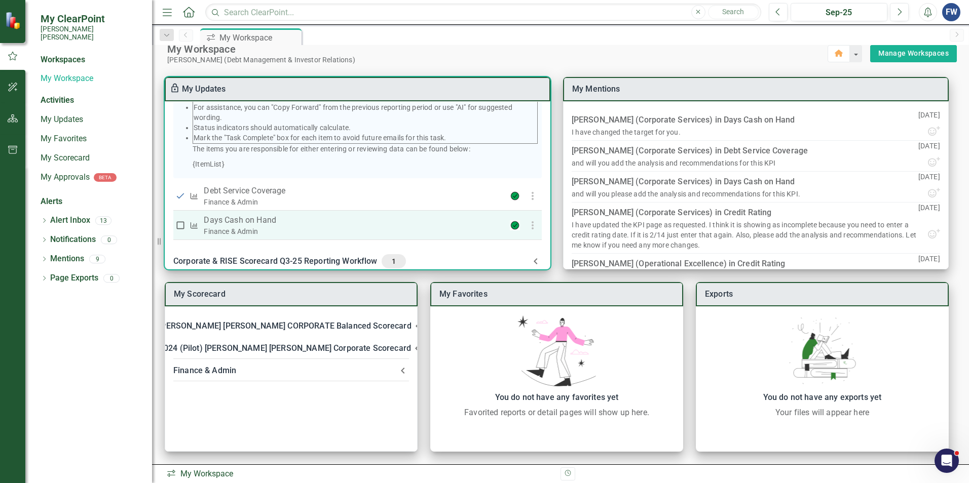
click at [256, 237] on div "Finance & Admin" at bounding box center [336, 232] width 265 height 10
click at [214, 227] on p "Days Cash on Hand" at bounding box center [336, 220] width 265 height 12
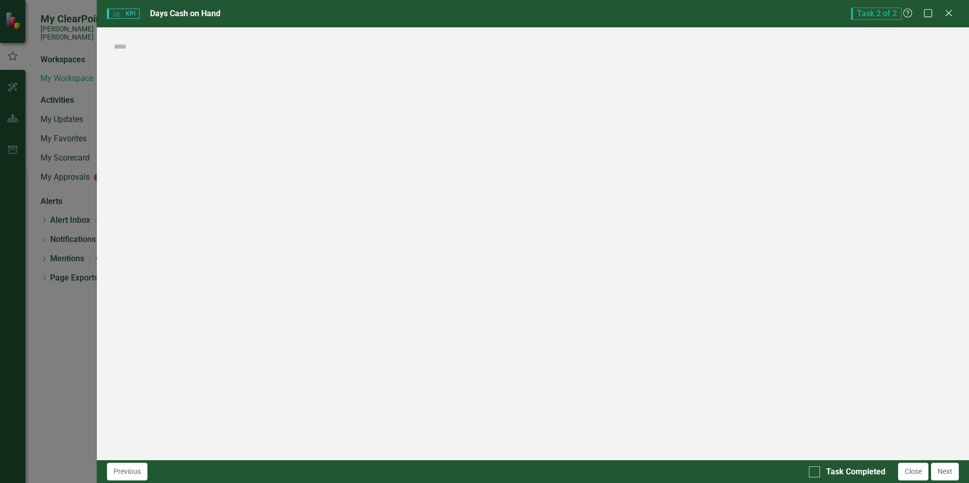
click at [214, 227] on div "KPI KPI Days Cash on Hand Task 2 of 2 Help Maximize Close Score: N/A Completed …" at bounding box center [484, 241] width 969 height 483
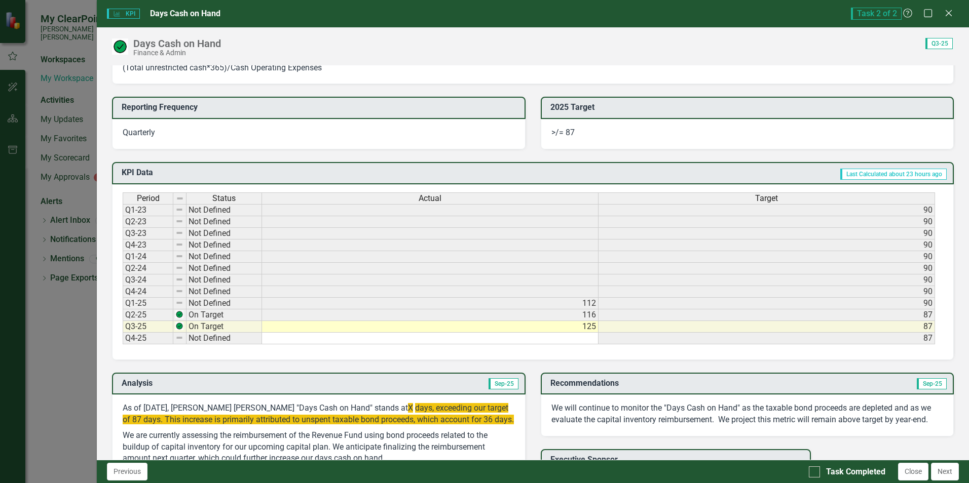
scroll to position [355, 0]
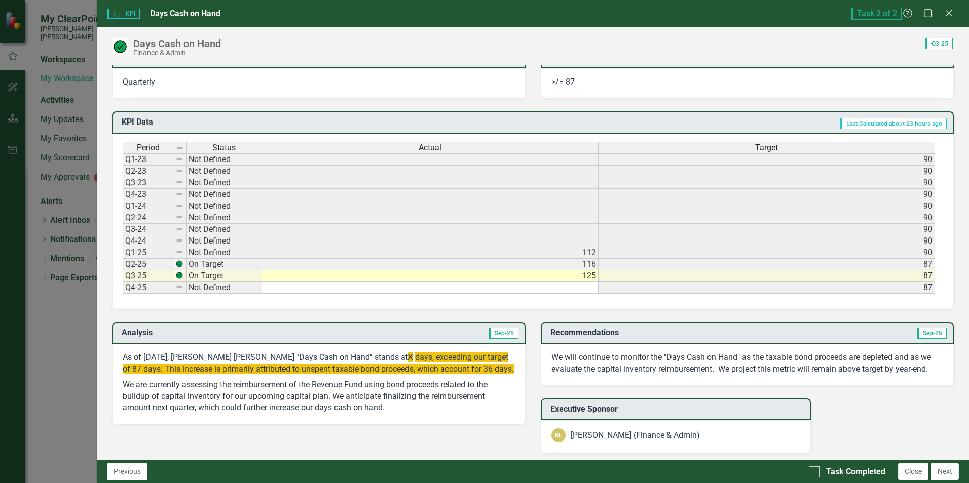
click at [408, 357] on span "X" at bounding box center [410, 358] width 5 height 10
click at [392, 359] on p "As of [DATE], [PERSON_NAME] [PERSON_NAME] "Days Cash on Hand" stands at X days,…" at bounding box center [319, 364] width 392 height 25
click at [408, 358] on span "X" at bounding box center [410, 358] width 5 height 10
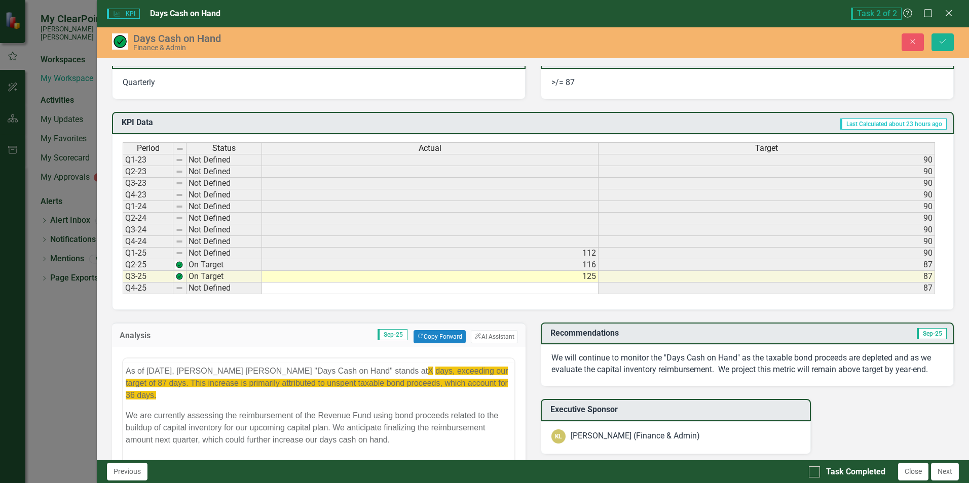
click at [396, 359] on div at bounding box center [318, 361] width 391 height 4
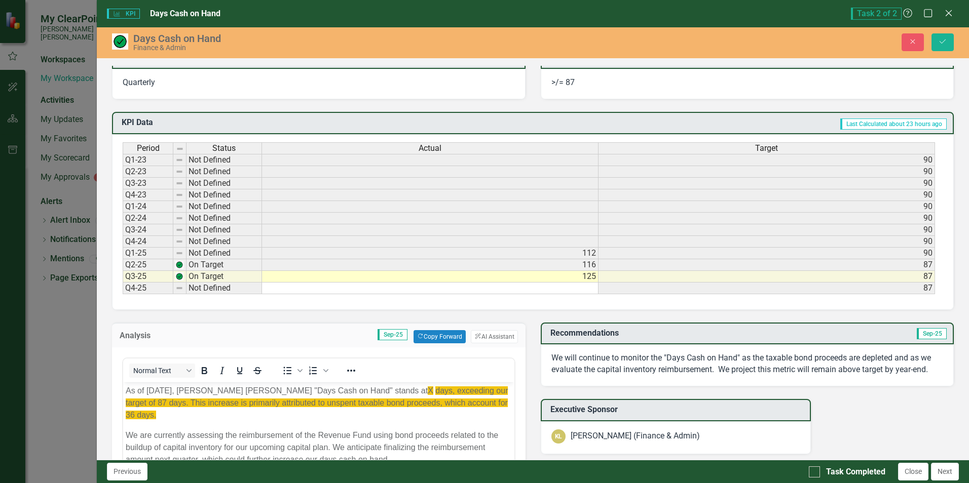
click at [428, 392] on span "X" at bounding box center [431, 390] width 6 height 9
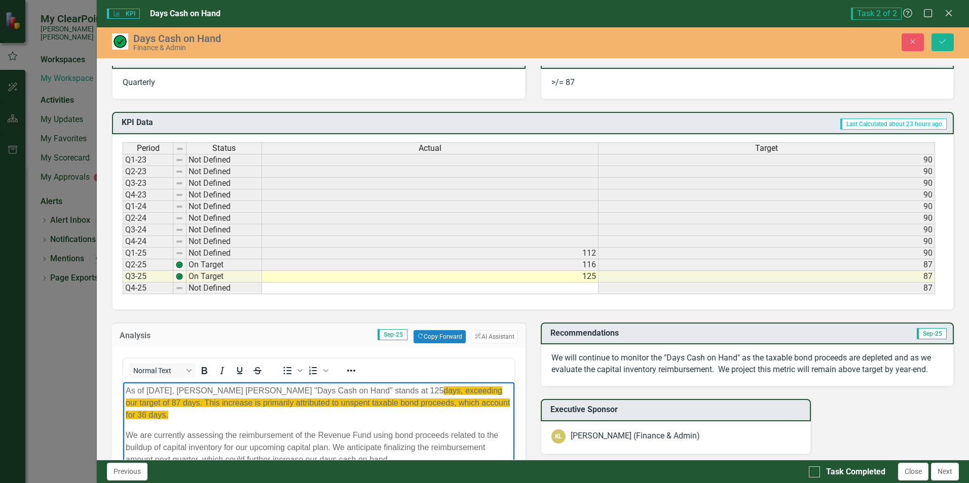
scroll to position [405, 0]
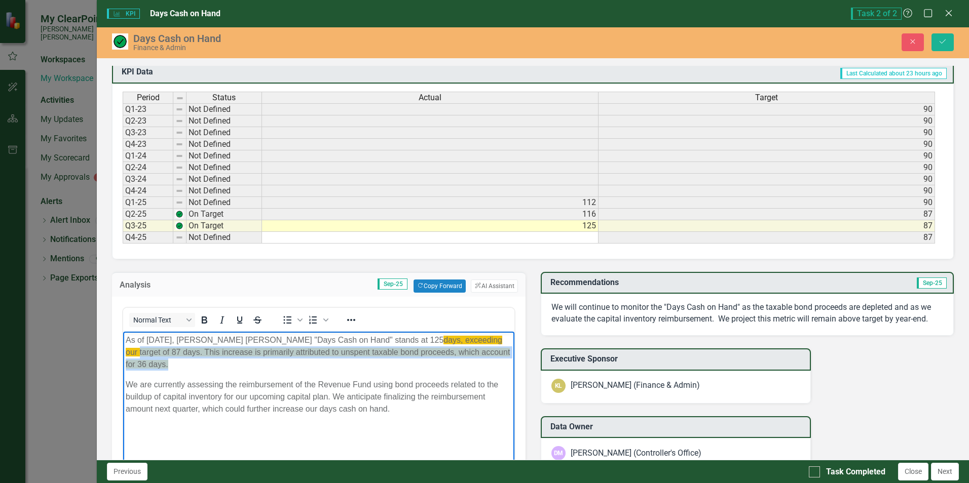
drag, startPoint x: 161, startPoint y: 366, endPoint x: 244, endPoint y: 683, distance: 327.1
click at [123, 346] on html "As of [DATE], [PERSON_NAME] [PERSON_NAME] "Days Cash on Hand" stands at 125 day…" at bounding box center [318, 407] width 391 height 152
click at [188, 361] on p "As of [DATE], [PERSON_NAME] [PERSON_NAME] "Days Cash on Hand" stands at 125 day…" at bounding box center [319, 352] width 386 height 36
drag, startPoint x: 507, startPoint y: 354, endPoint x: 367, endPoint y: 342, distance: 140.4
click at [367, 342] on p "As of [DATE], [PERSON_NAME] [PERSON_NAME] "Days Cash on Hand" stands at 125 day…" at bounding box center [319, 352] width 386 height 36
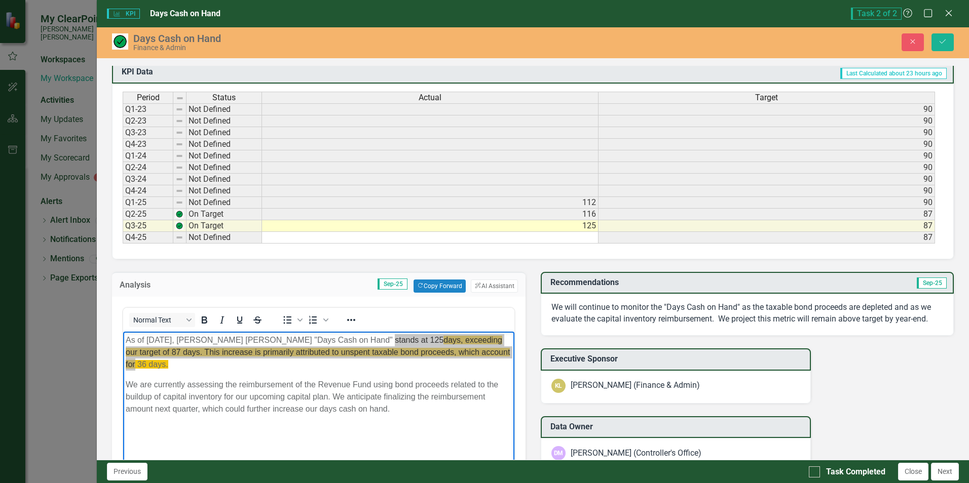
click at [361, 322] on div at bounding box center [351, 320] width 29 height 20
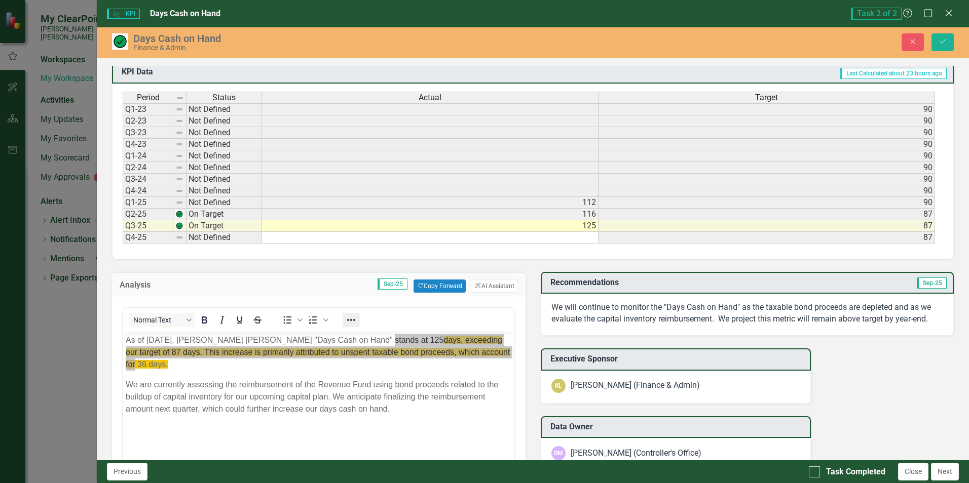
click at [353, 323] on icon "Reveal or hide additional toolbar items" at bounding box center [351, 320] width 12 height 12
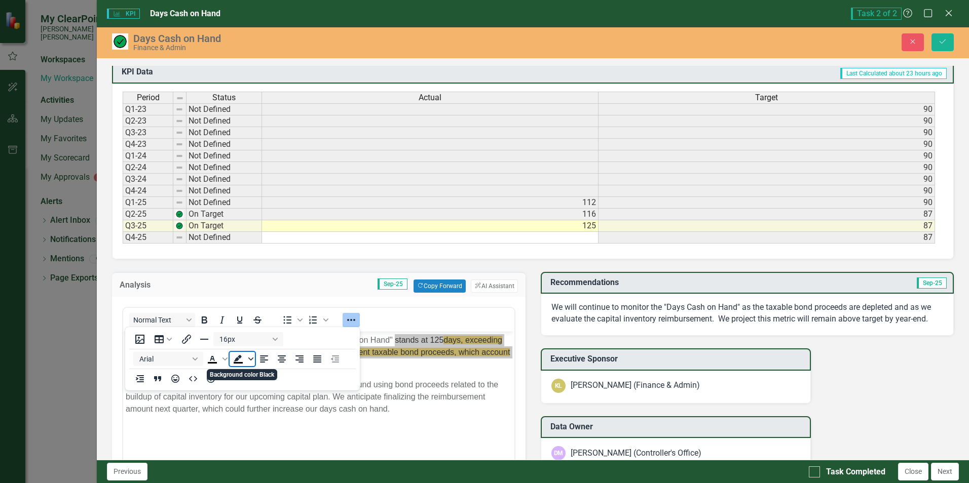
click at [250, 359] on icon "Background color Black" at bounding box center [250, 359] width 5 height 3
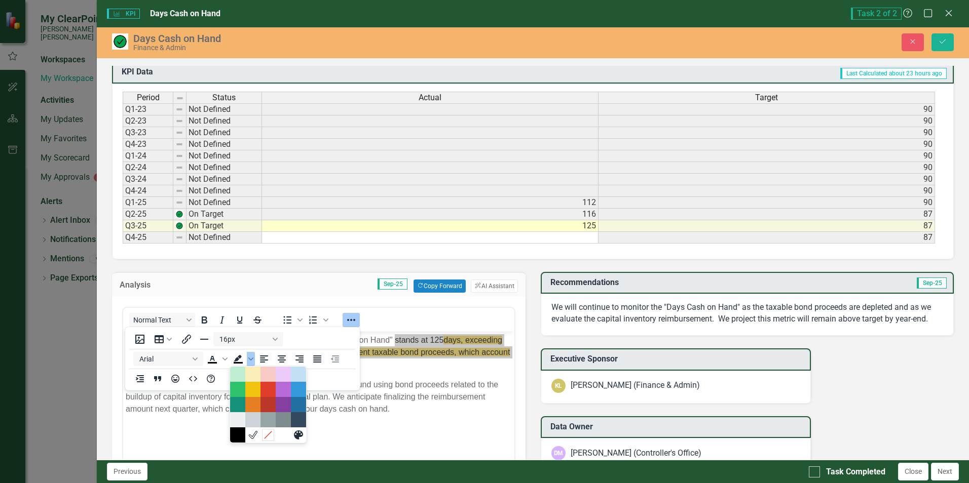
drag, startPoint x: 266, startPoint y: 434, endPoint x: 146, endPoint y: 104, distance: 350.8
click at [266, 434] on icon "Remove color" at bounding box center [269, 435] width 10 height 10
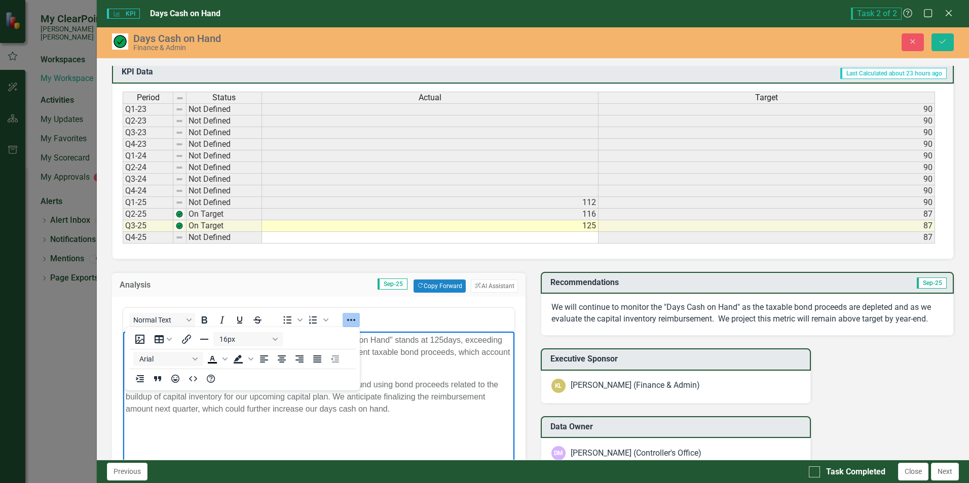
click at [363, 438] on body "As of [DATE], [PERSON_NAME] [PERSON_NAME] "Days Cash on Hand" stands at 125 day…" at bounding box center [318, 407] width 391 height 152
click at [386, 421] on body "As of [DATE], [PERSON_NAME] [PERSON_NAME] "Days Cash on Hand" stands at 125 day…" at bounding box center [318, 407] width 391 height 152
click at [402, 322] on div "Normal Text To open the popup, press Shift+Enter To open the popup, press Shift…" at bounding box center [318, 320] width 391 height 20
click at [369, 431] on body "As of [DATE], [PERSON_NAME] [PERSON_NAME] "Days Cash on Hand" stands at 125 day…" at bounding box center [318, 407] width 391 height 152
click at [352, 319] on icon "Reveal or hide additional toolbar items" at bounding box center [351, 320] width 12 height 12
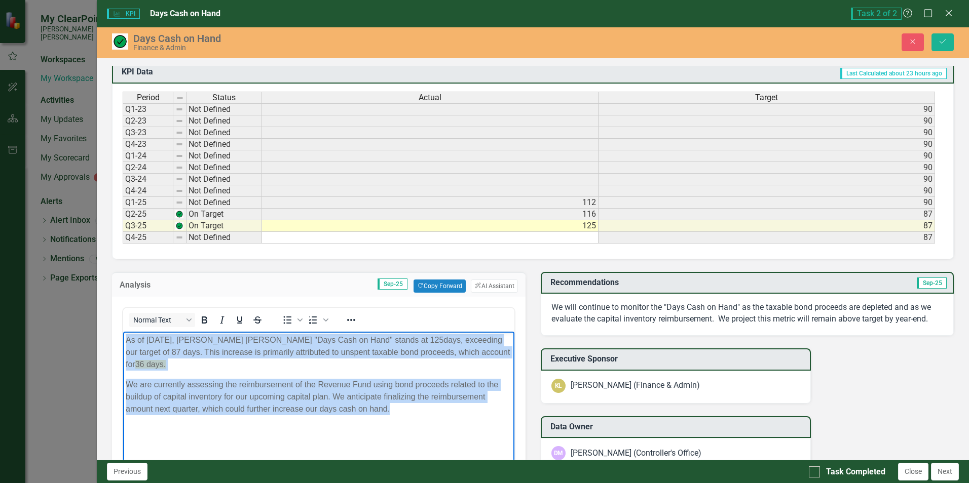
drag, startPoint x: 393, startPoint y: 409, endPoint x: 122, endPoint y: 334, distance: 281.0
click at [123, 334] on html "As of [DATE], [PERSON_NAME] [PERSON_NAME] "Days Cash on Hand" stands at 125 day…" at bounding box center [318, 407] width 391 height 152
copy body "As of [DATE], [PERSON_NAME] [PERSON_NAME] "Days Cash on Hand" stands at 125 day…"
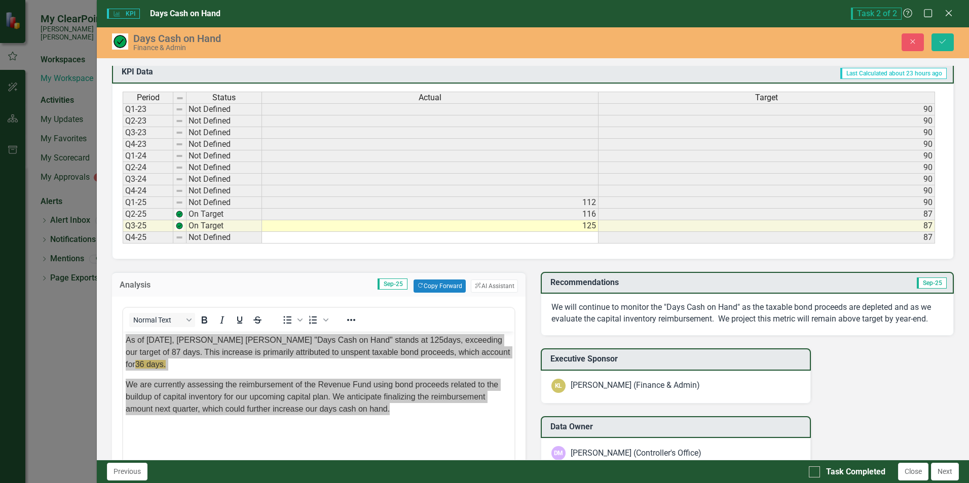
click at [571, 330] on div "We will continue to monitor the "Days Cash on Hand" as the taxable bond proceed…" at bounding box center [747, 315] width 413 height 42
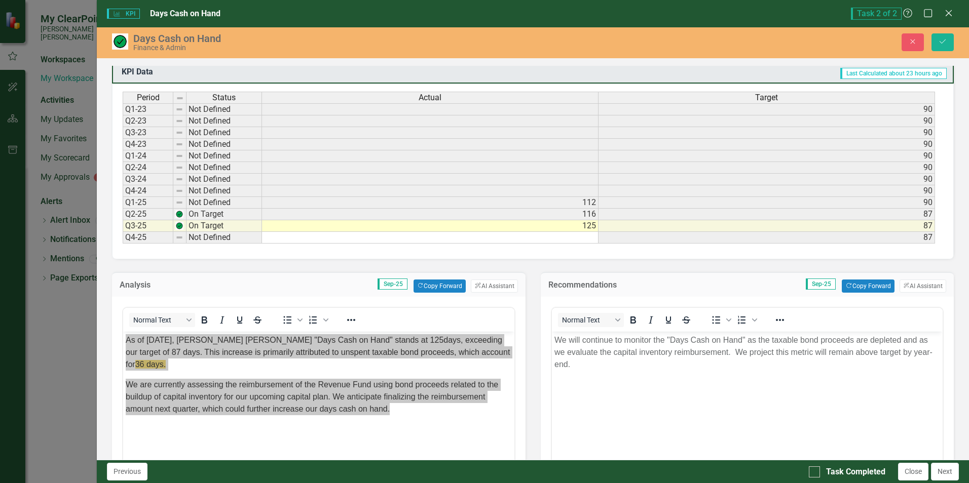
scroll to position [0, 0]
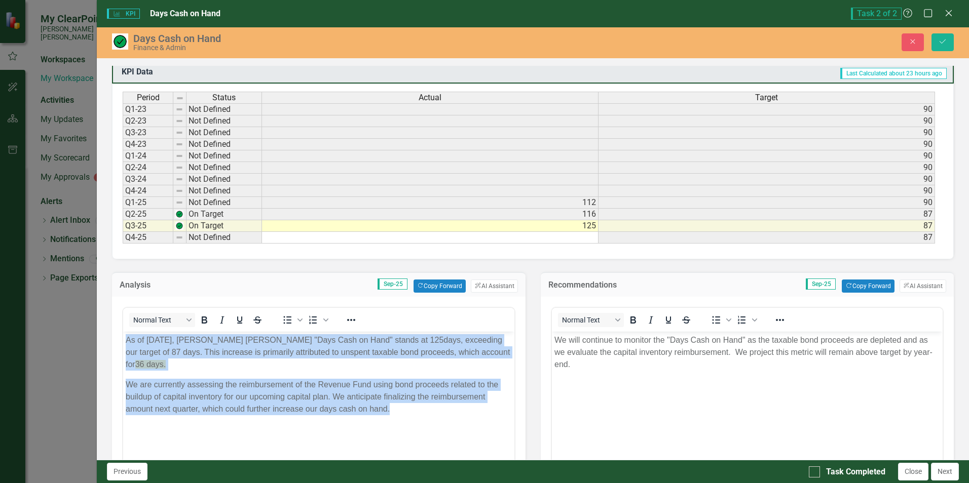
click at [351, 365] on p "As of [DATE], [PERSON_NAME] [PERSON_NAME] "Days Cash on Hand" stands at 125 day…" at bounding box center [319, 352] width 386 height 36
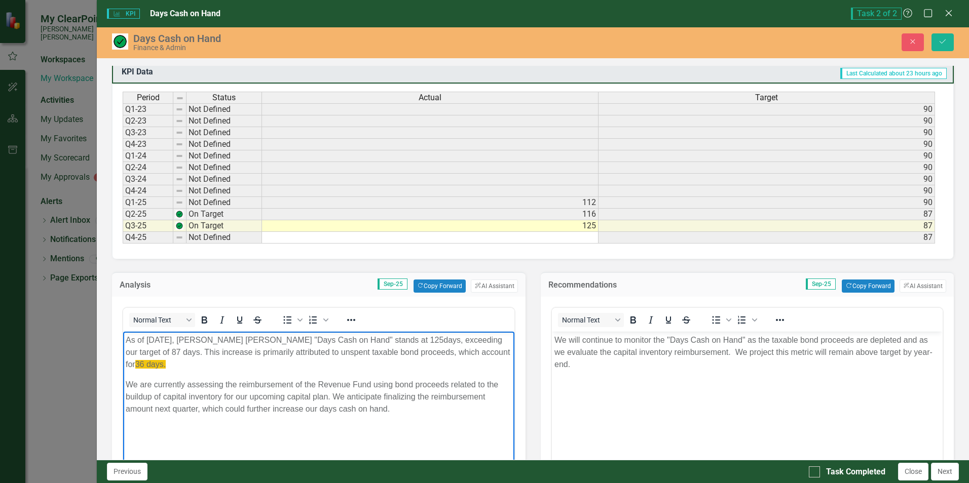
click at [667, 400] on body "We will continue to monitor the "Days Cash on Hand" as the taxable bond proceed…" at bounding box center [746, 407] width 391 height 152
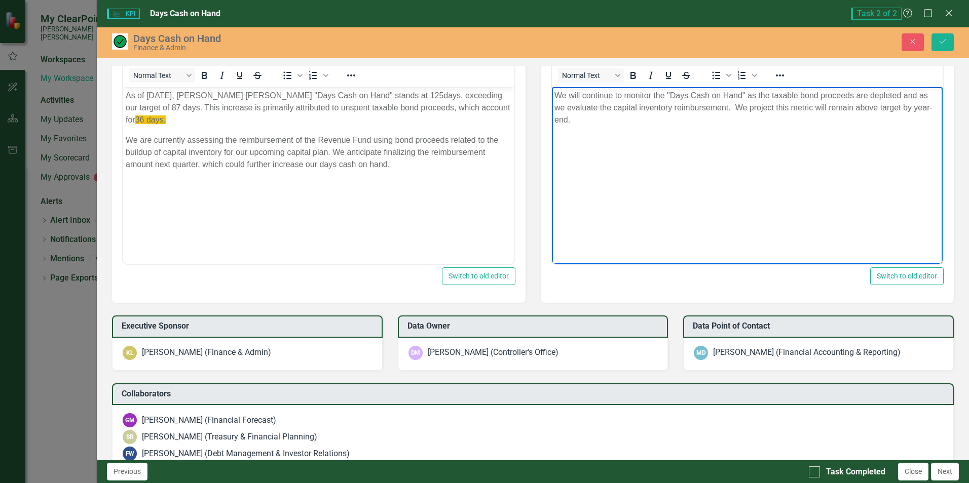
scroll to position [557, 0]
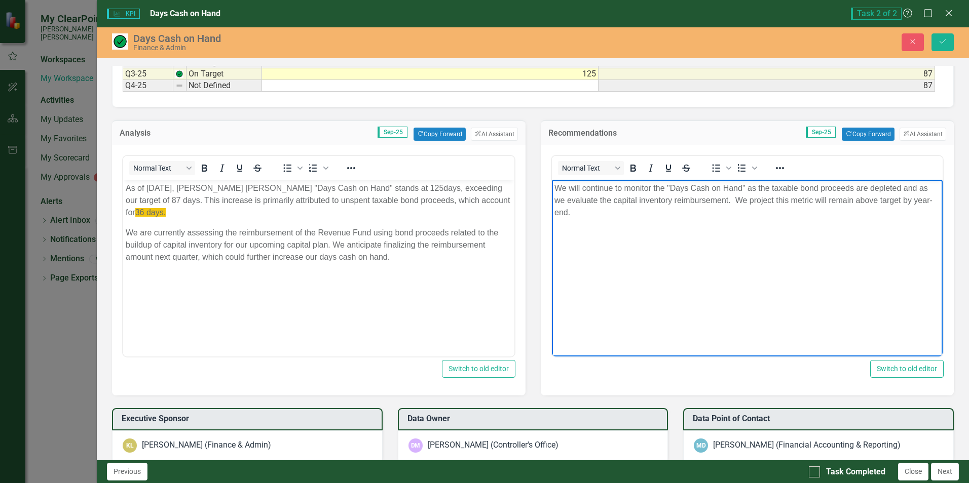
click at [358, 263] on p "We are currently assessing the reimbursement of the Revenue Fund using bond pro…" at bounding box center [319, 245] width 386 height 36
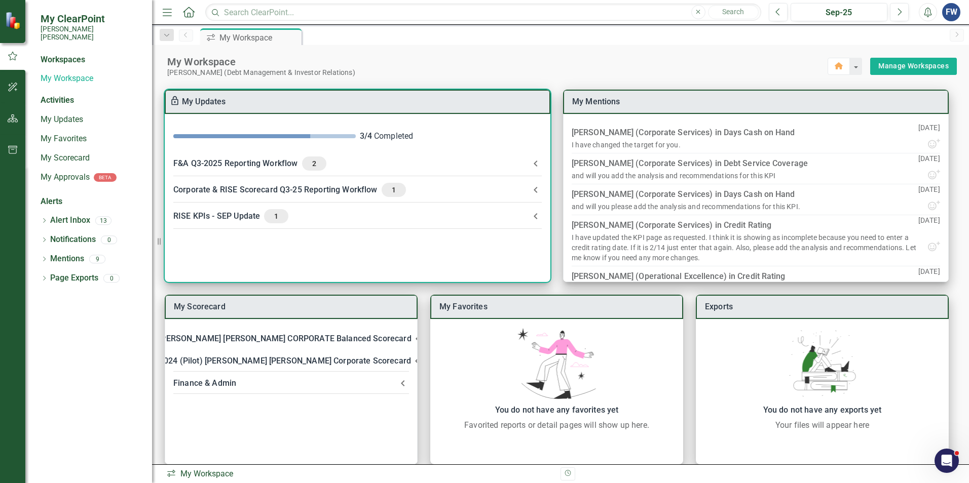
click at [300, 184] on div "Corporate & RISE Scorecard Q3-25 Reporting Workflow 1" at bounding box center [351, 190] width 356 height 14
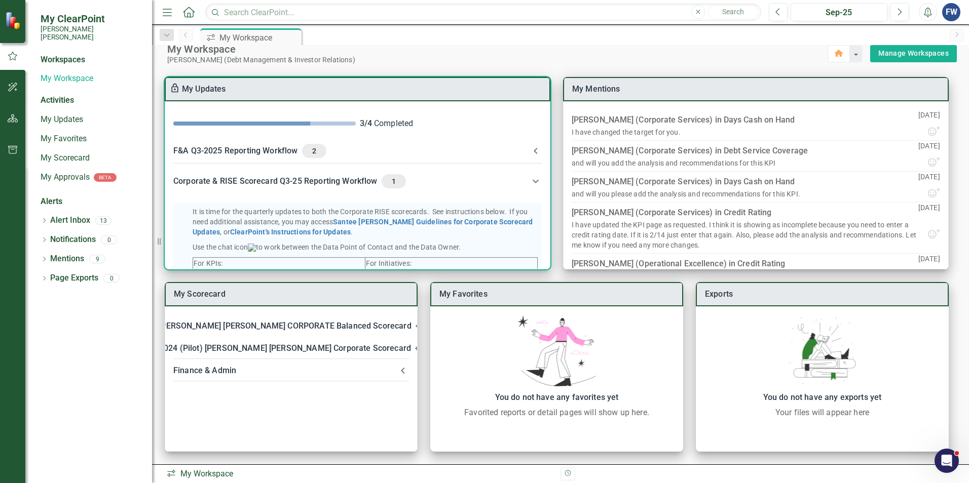
click at [232, 148] on div "F&A Q3-2025 Reporting Workflow 2" at bounding box center [351, 151] width 356 height 14
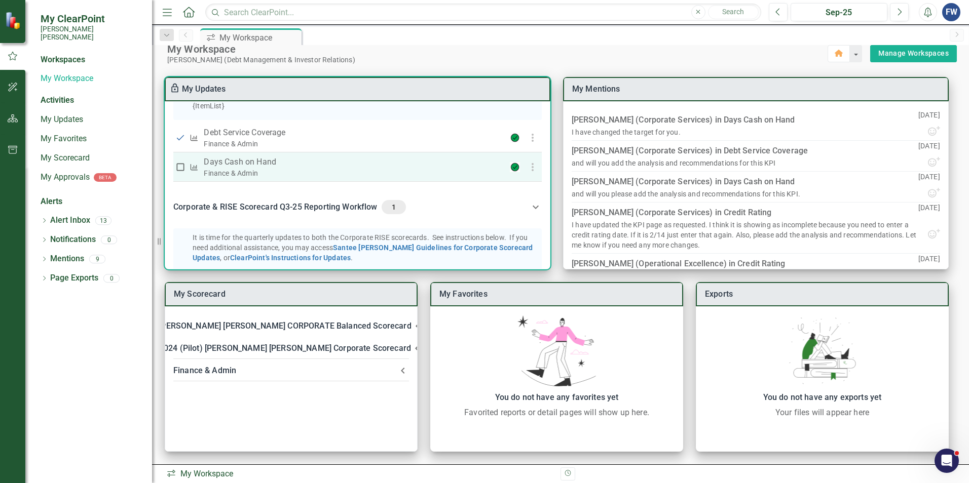
scroll to position [253, 0]
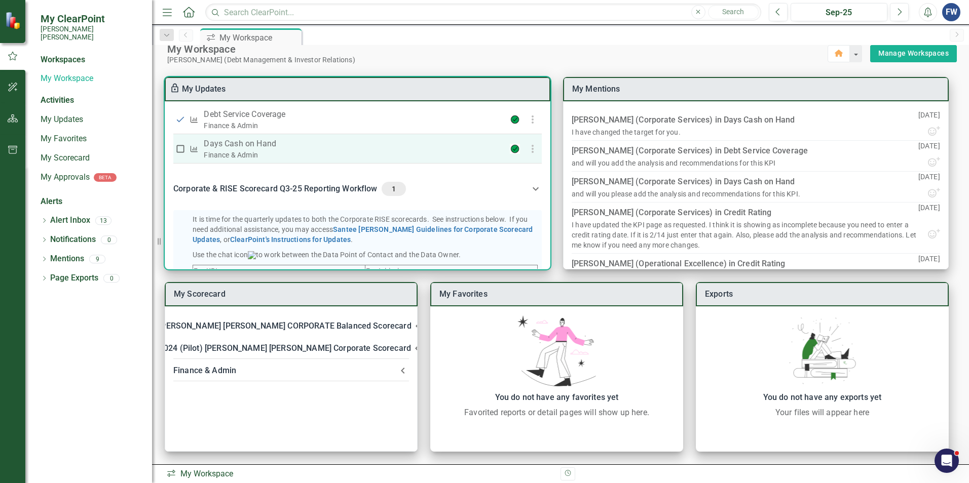
click at [226, 150] on p "Days Cash on Hand" at bounding box center [336, 144] width 265 height 12
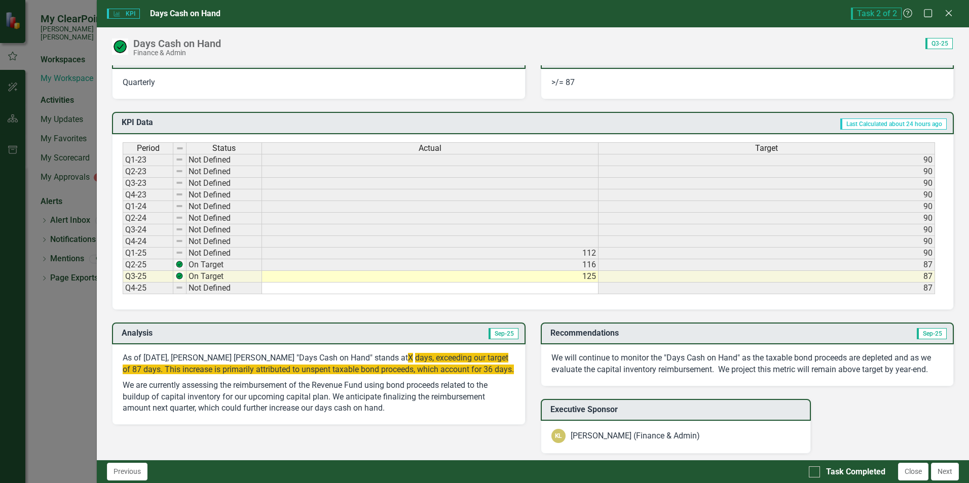
scroll to position [355, 0]
click at [408, 356] on span "X" at bounding box center [410, 358] width 5 height 10
click at [393, 356] on p "As of [DATE], [PERSON_NAME] [PERSON_NAME] "Days Cash on Hand" stands at X days,…" at bounding box center [319, 364] width 392 height 25
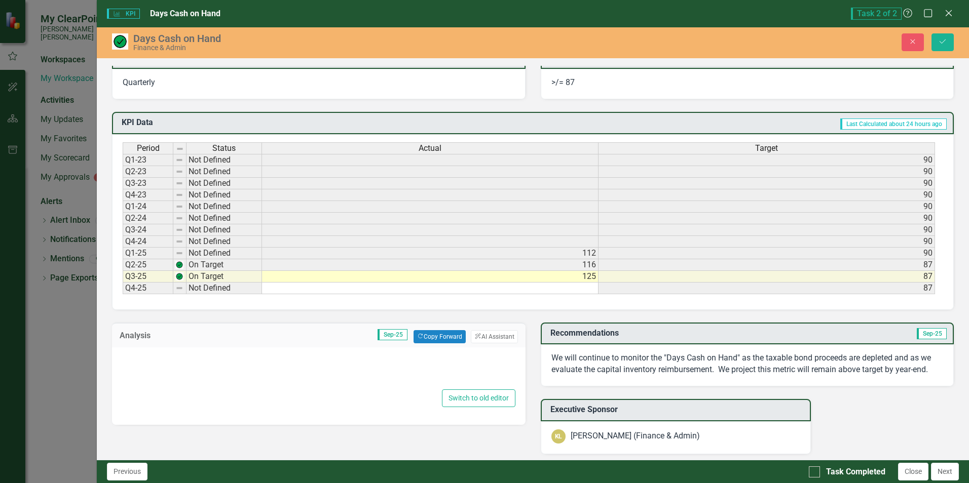
type textarea "<p data-start="71" data-end="280">As of [DATE], [PERSON_NAME] [PERSON_NAME] "Da…"
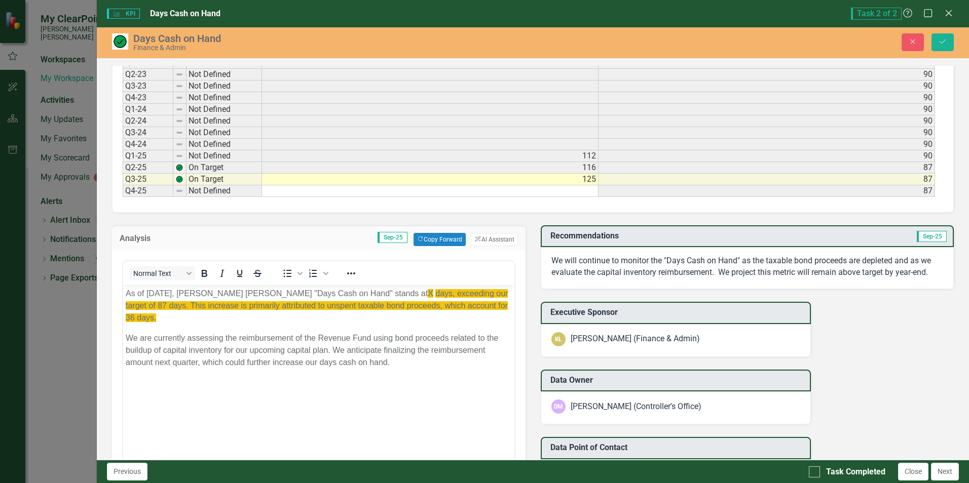
scroll to position [456, 0]
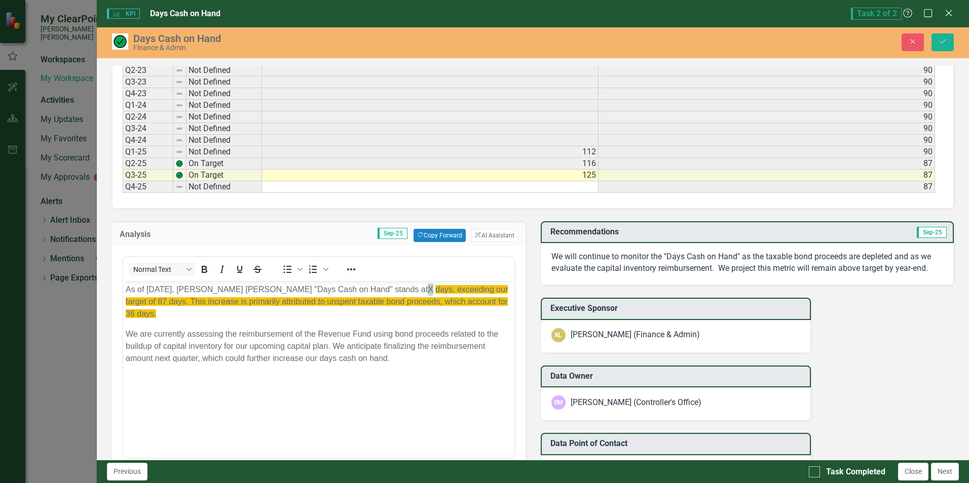
click at [428, 288] on span "X" at bounding box center [431, 289] width 6 height 9
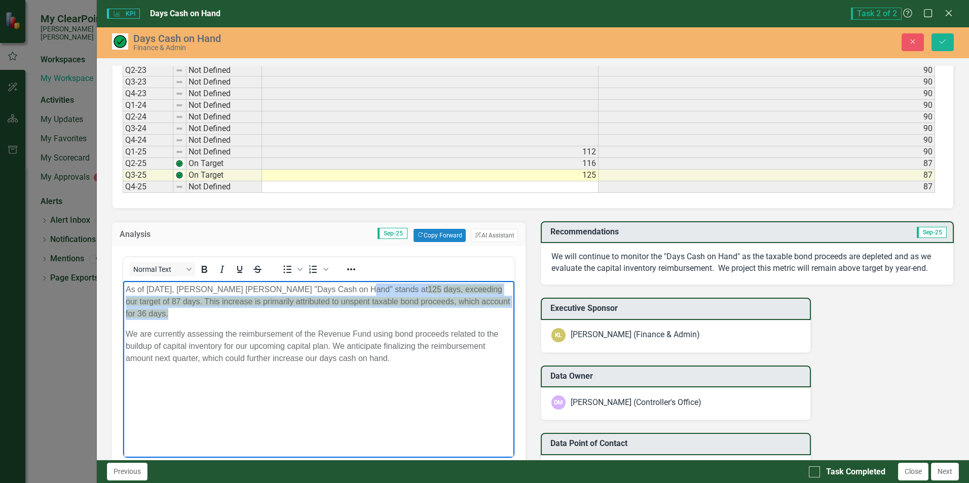
drag, startPoint x: 349, startPoint y: 293, endPoint x: 349, endPoint y: 311, distance: 17.2
click at [349, 311] on p "As of September 30, 2025, Santee Cooper's "Days Cash on Hand" stands at 125 day…" at bounding box center [319, 301] width 386 height 36
click at [349, 271] on icon "Reveal or hide additional toolbar items" at bounding box center [351, 270] width 12 height 12
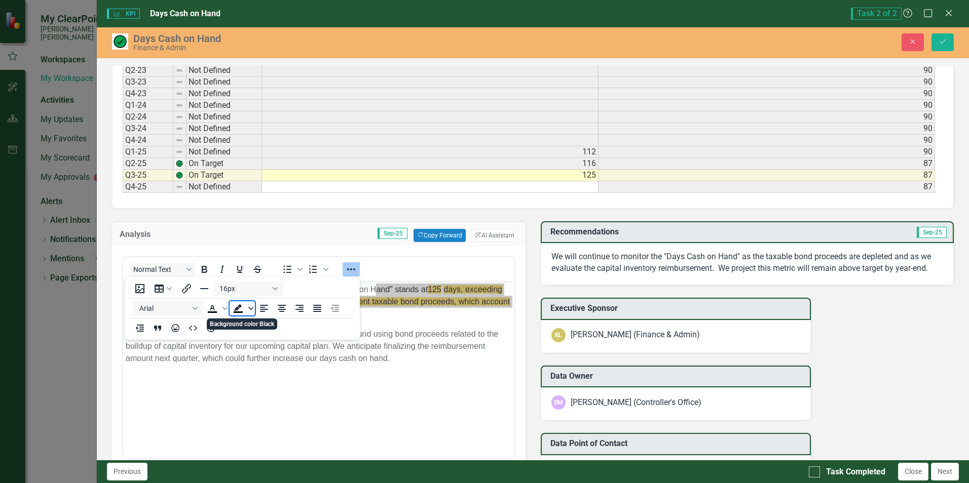
click at [253, 308] on icon "Background color Black" at bounding box center [250, 308] width 5 height 3
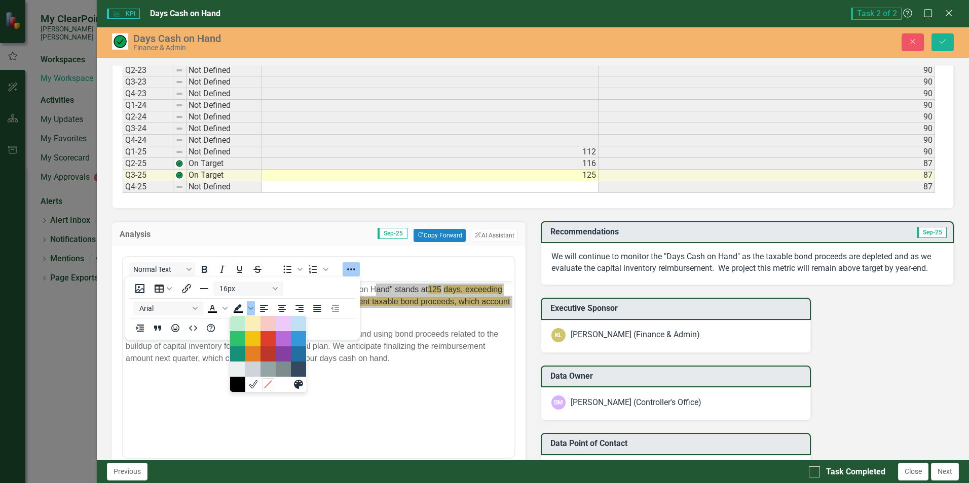
click at [268, 387] on icon "Remove color" at bounding box center [269, 385] width 10 height 10
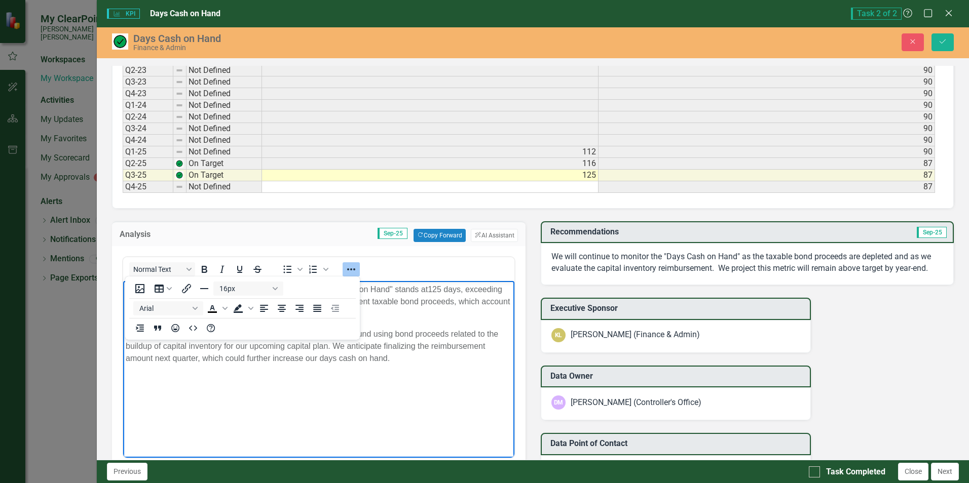
click at [313, 391] on body "As of September 30, 2025, Santee Cooper's "Days Cash on Hand" stands at 125 day…" at bounding box center [318, 357] width 391 height 152
click at [317, 380] on body "As of September 30, 2025, Santee Cooper's "Days Cash on Hand" stands at 125 day…" at bounding box center [318, 357] width 391 height 152
click at [395, 315] on p "As of September 30, 2025, Santee Cooper's "Days Cash on Hand" stands at 125 day…" at bounding box center [319, 301] width 386 height 36
click at [353, 268] on icon "Reveal or hide additional toolbar items" at bounding box center [351, 270] width 12 height 12
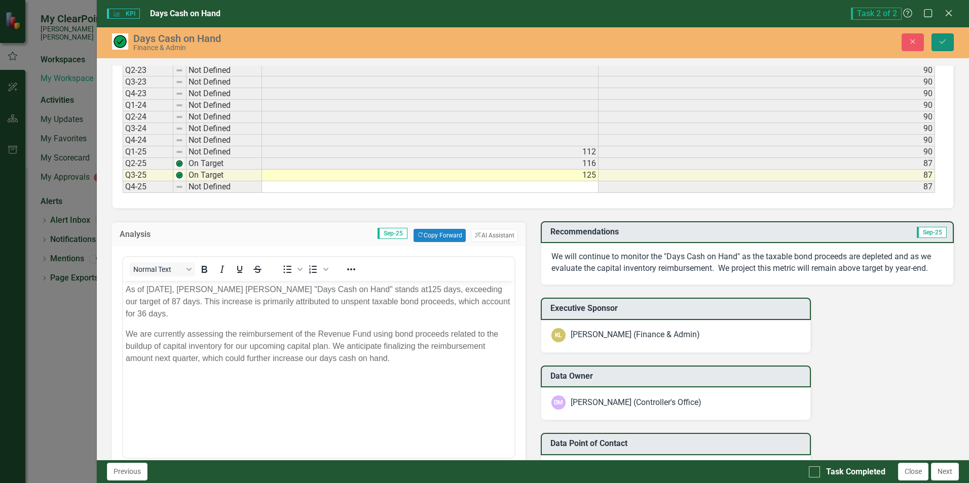
click at [947, 39] on button "Save" at bounding box center [942, 42] width 22 height 18
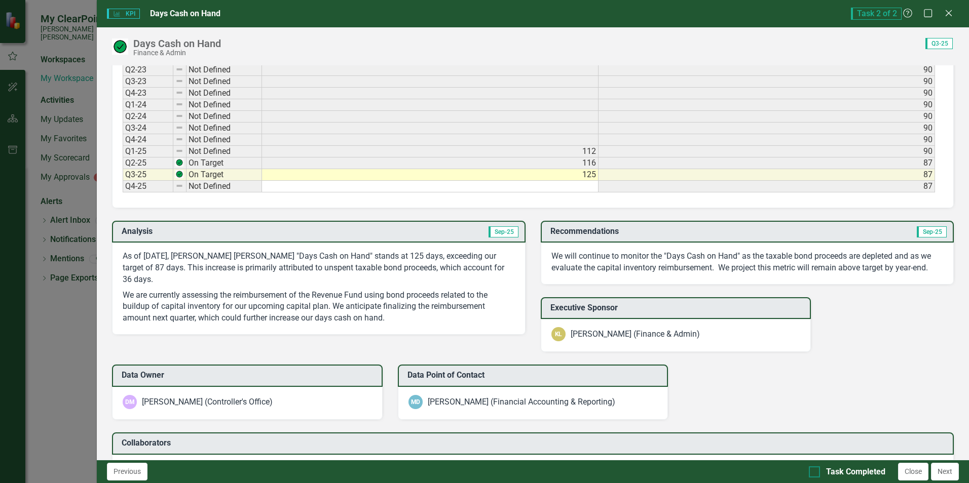
click at [810, 471] on input "Task Completed" at bounding box center [812, 470] width 7 height 7
checkbox input "true"
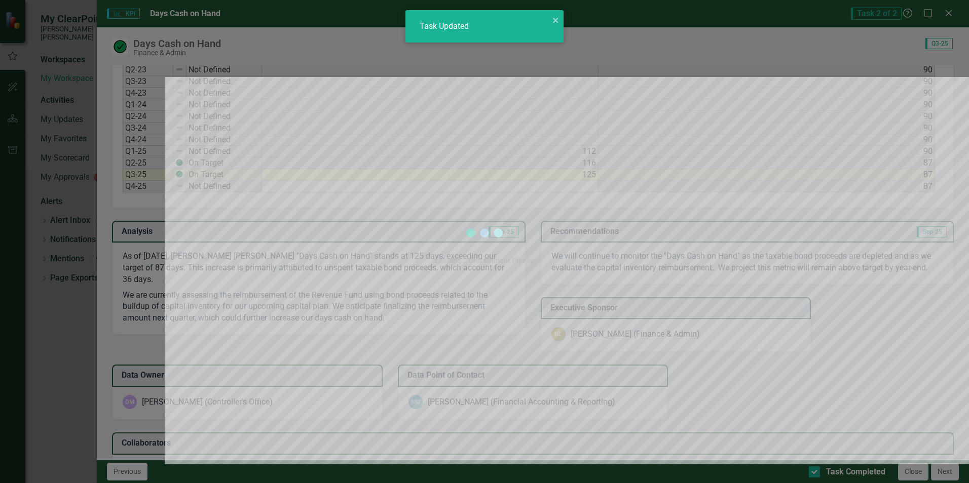
checkbox input "true"
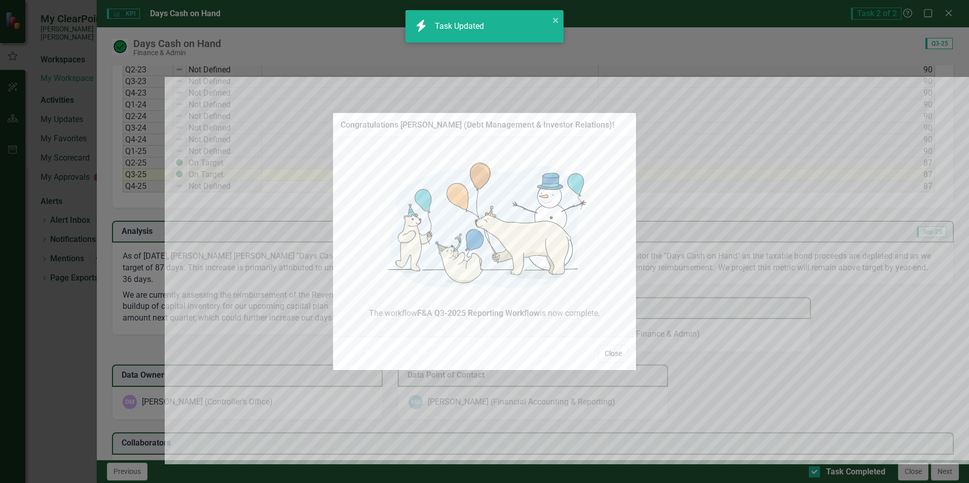
click at [615, 358] on button "Close" at bounding box center [613, 354] width 30 height 18
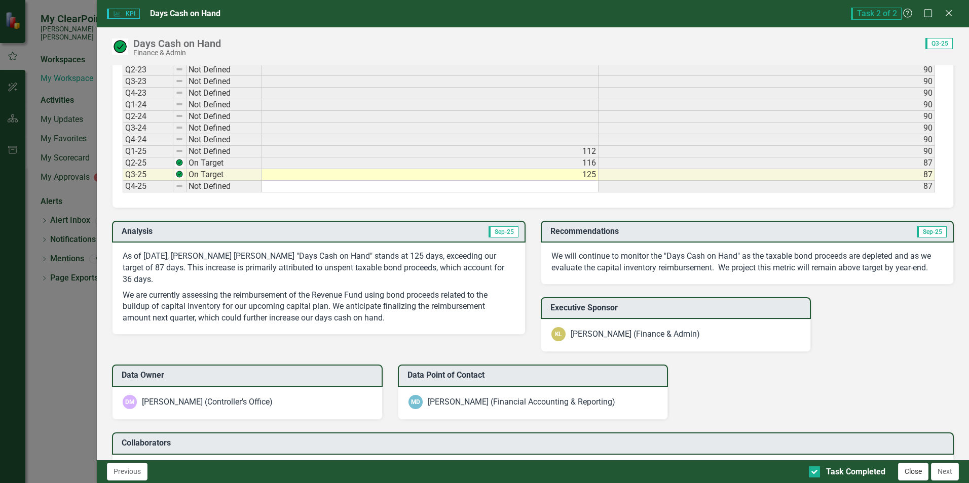
click at [911, 470] on button "Close" at bounding box center [913, 472] width 30 height 18
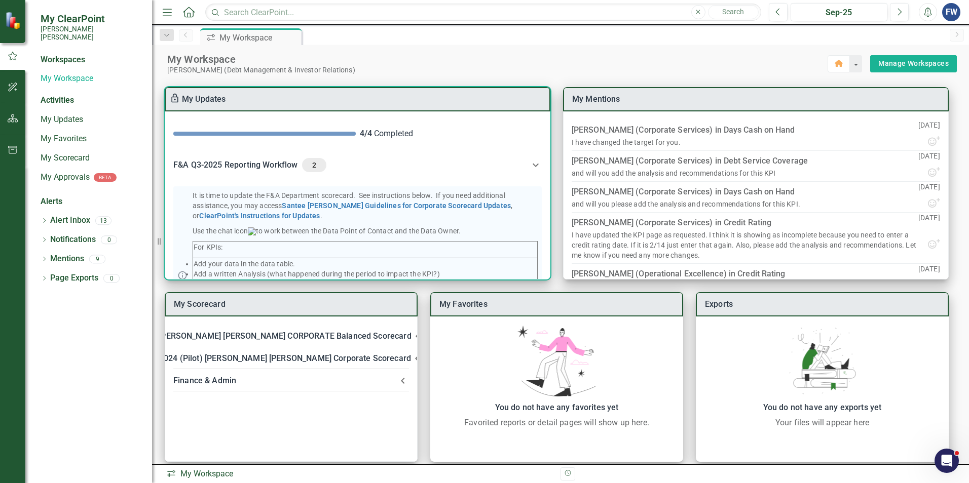
scroll to position [0, 0]
